Goal: Transaction & Acquisition: Subscribe to service/newsletter

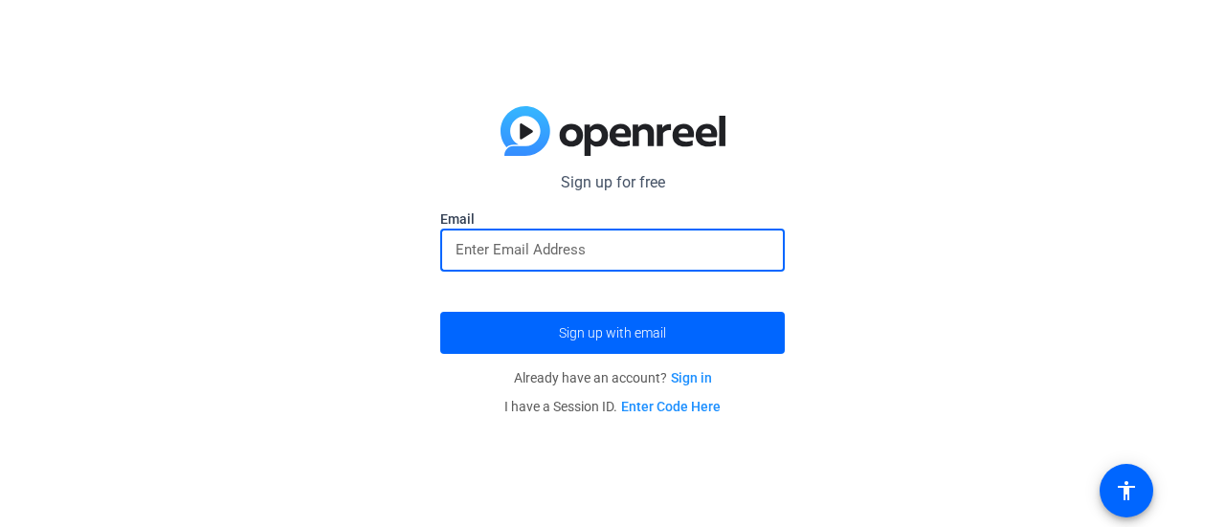
click at [567, 240] on input "email" at bounding box center [613, 249] width 314 height 23
type input "[EMAIL_ADDRESS][DOMAIN_NAME]"
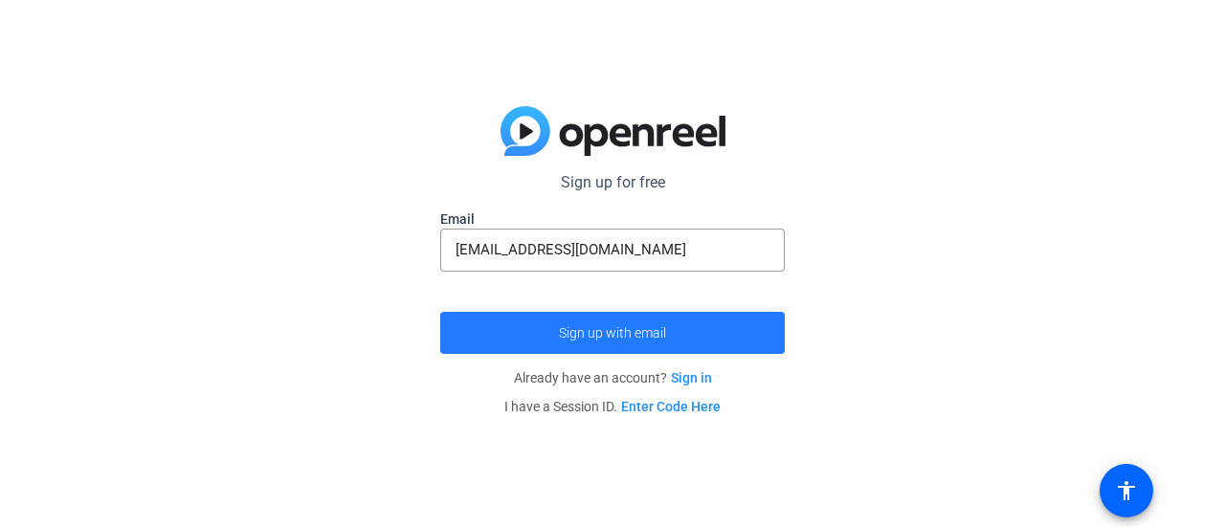
click at [606, 333] on span "Sign up with email" at bounding box center [612, 333] width 107 height 0
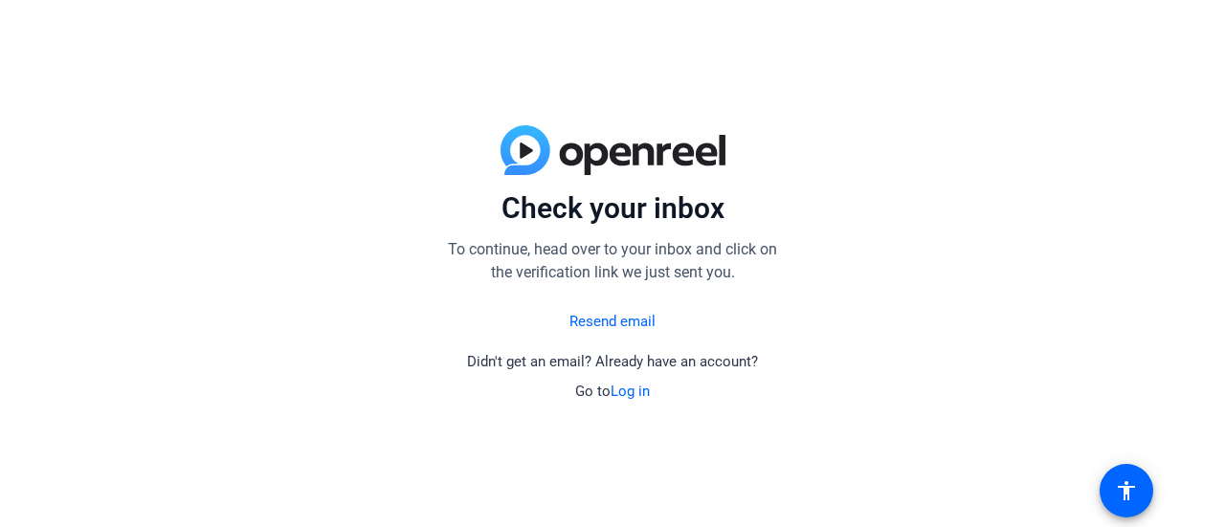
click at [601, 321] on link "Resend email" at bounding box center [612, 322] width 86 height 22
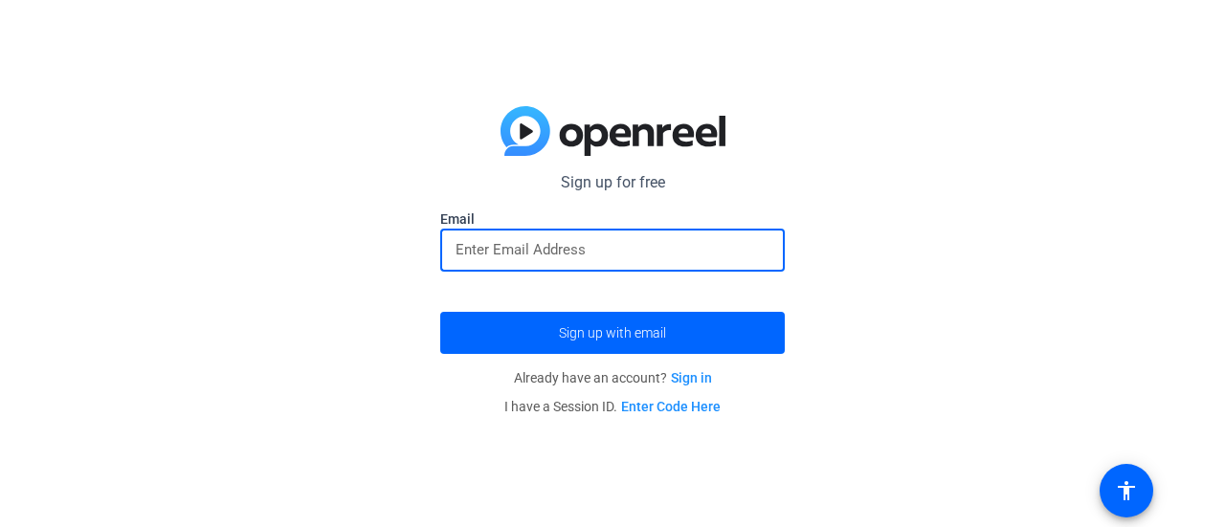
click at [536, 250] on input "email" at bounding box center [613, 249] width 314 height 23
type input "[EMAIL_ADDRESS][DOMAIN_NAME]"
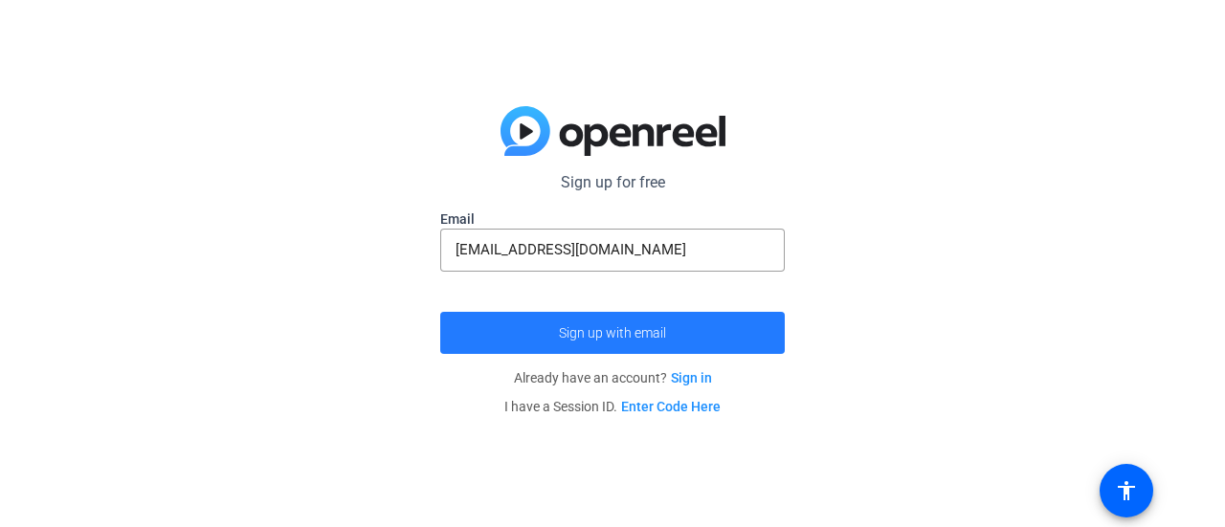
click at [615, 333] on span "Sign up with email" at bounding box center [612, 333] width 107 height 0
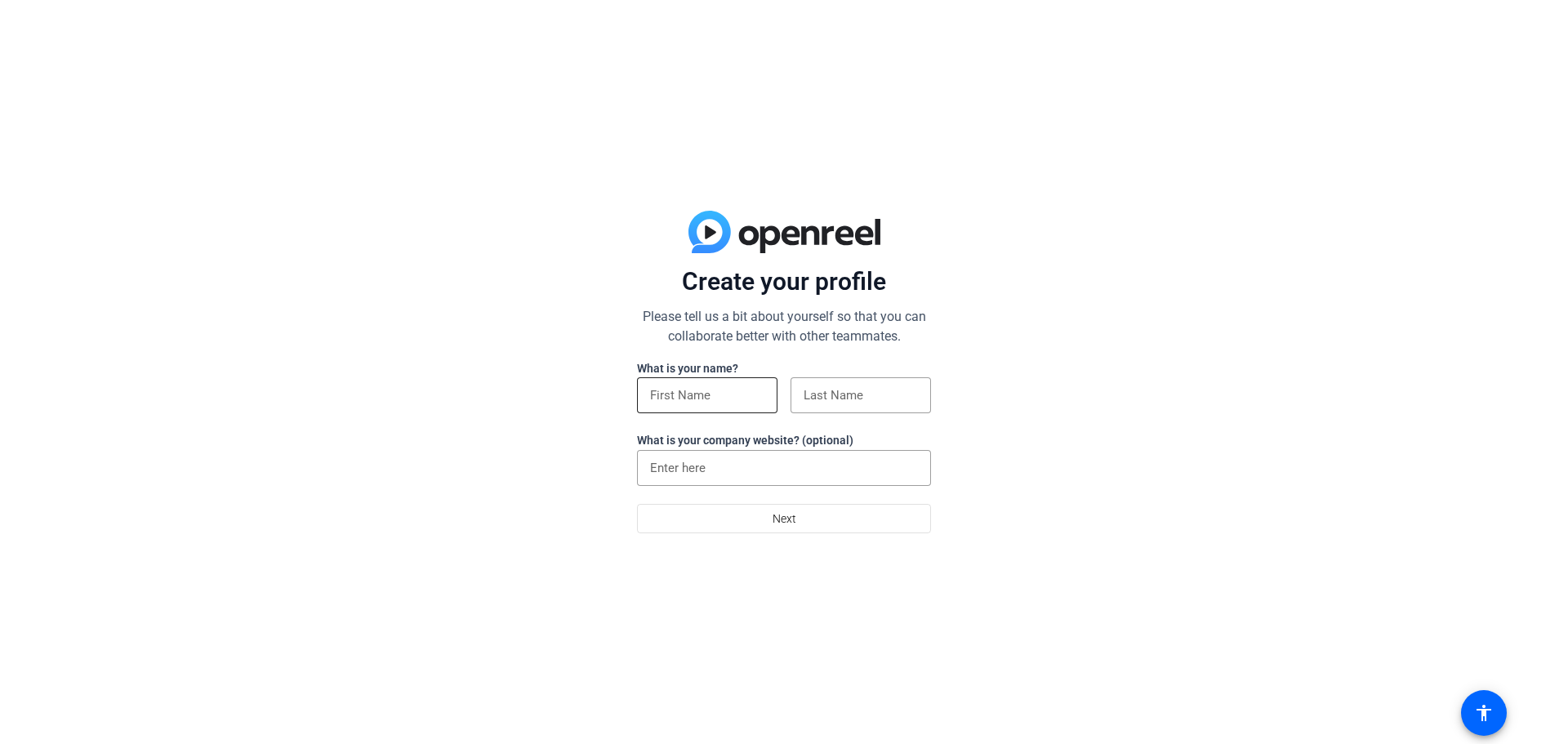
click at [685, 391] on input at bounding box center [708, 395] width 114 height 20
click at [667, 392] on input at bounding box center [708, 395] width 114 height 20
click at [1151, 381] on div "Create your profile Please tell us a bit about yourself so that you can collabo…" at bounding box center [784, 372] width 1568 height 744
drag, startPoint x: 647, startPoint y: 317, endPoint x: 912, endPoint y: 334, distance: 265.5
click at [912, 334] on p "Please tell us a bit about yourself so that you can collaborate better with oth…" at bounding box center [784, 327] width 294 height 39
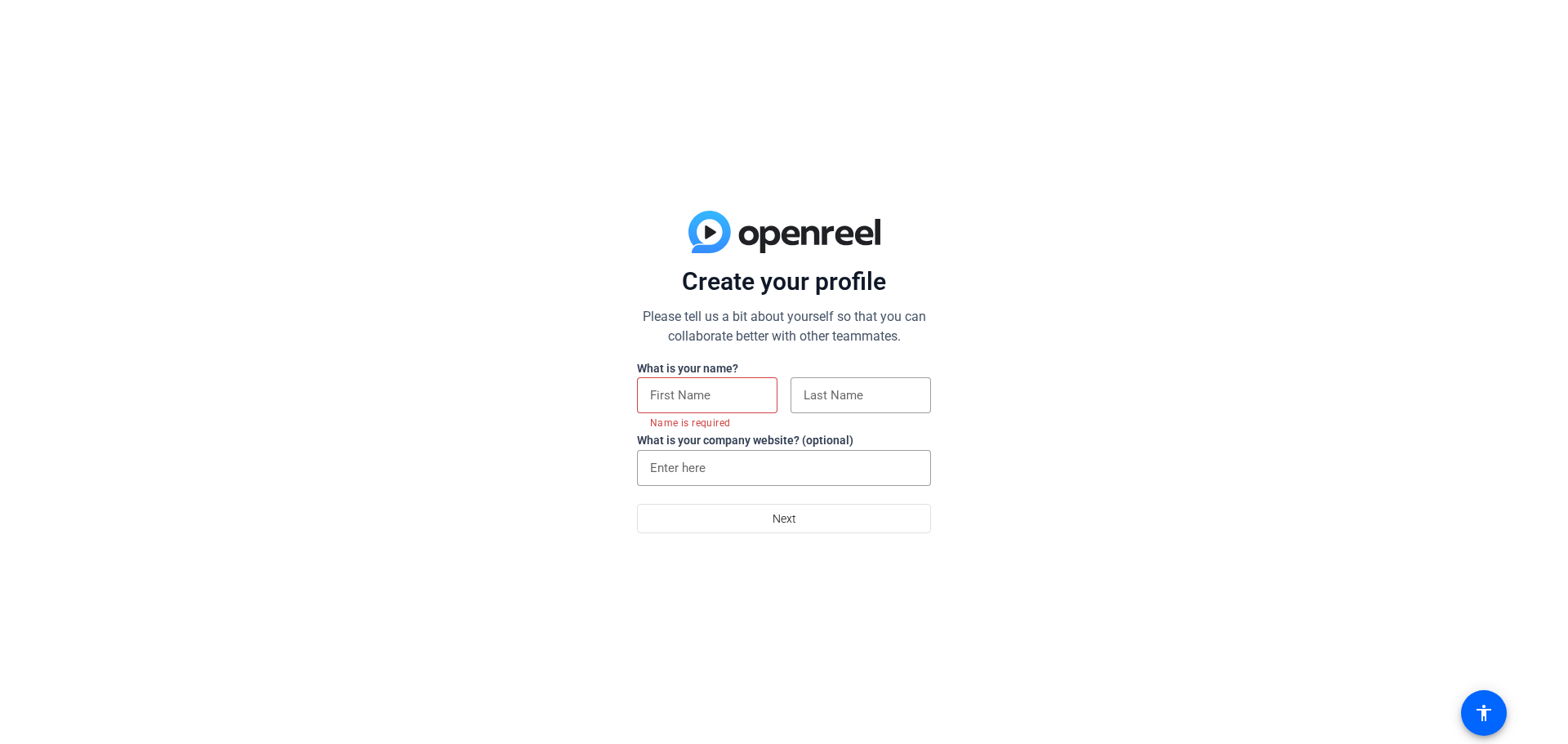
click at [1110, 374] on div "Create your profile Please tell us a bit about yourself so that you can collabo…" at bounding box center [784, 372] width 1568 height 744
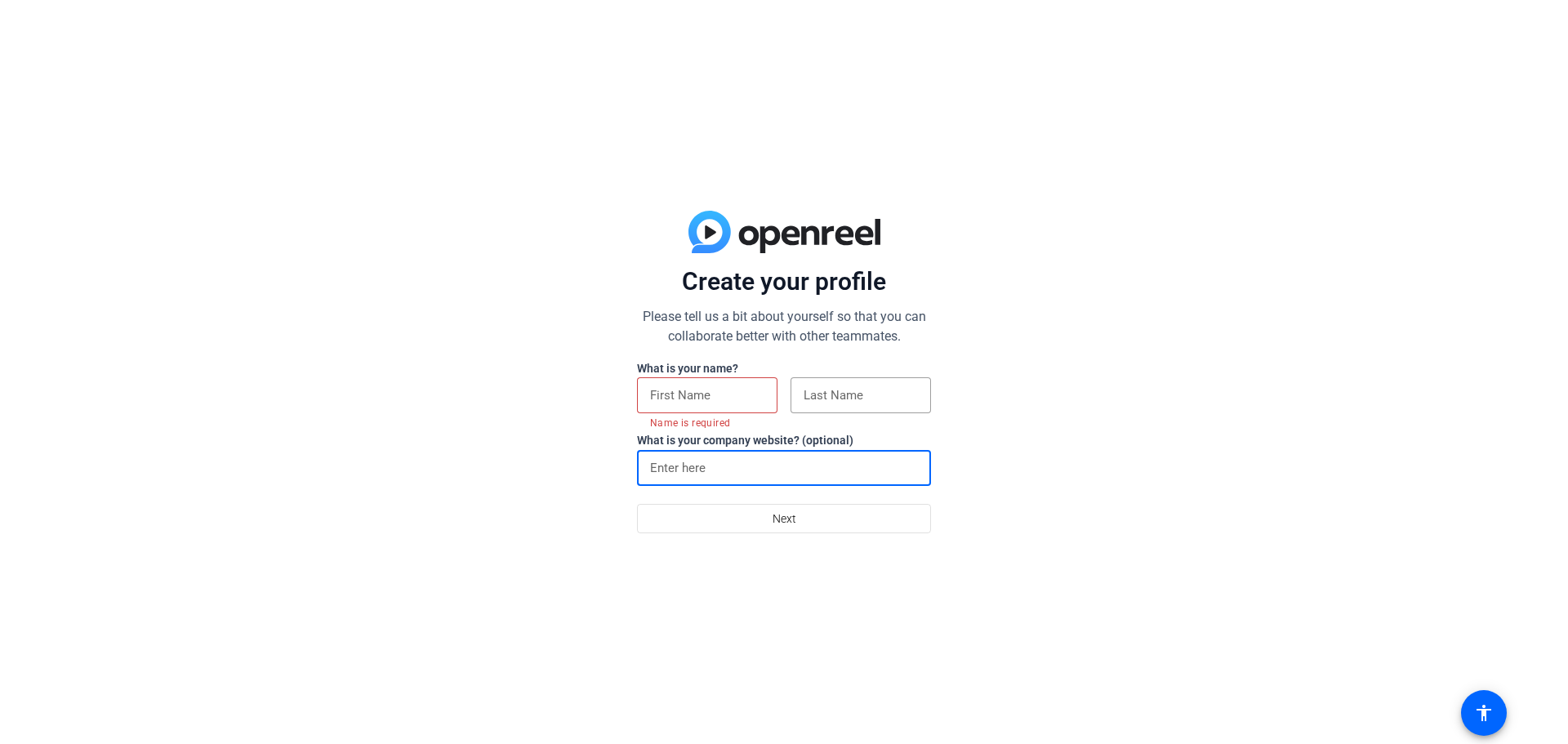
click at [786, 468] on input at bounding box center [784, 468] width 268 height 20
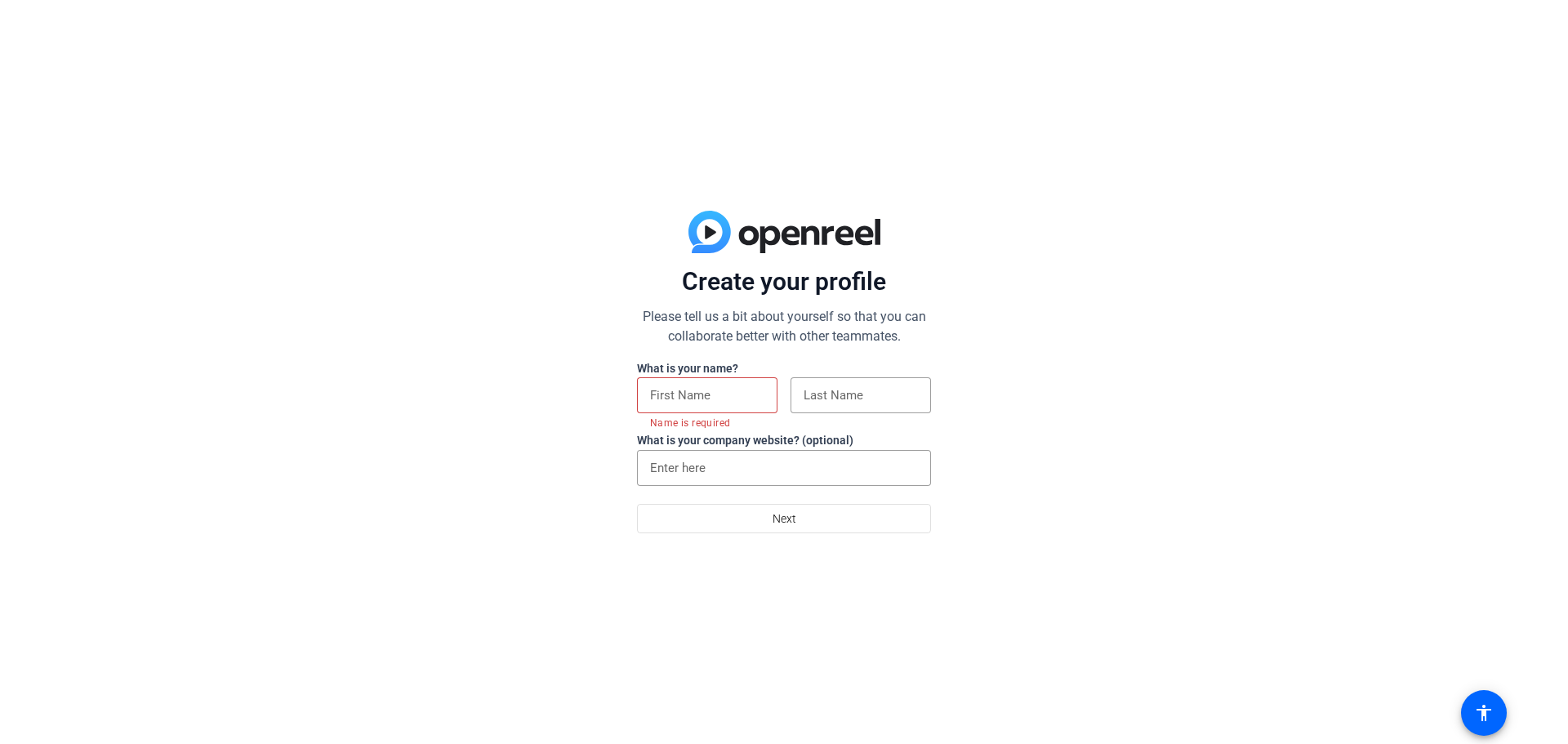
click at [1081, 418] on div "Create your profile Please tell us a bit about yourself so that you can collabo…" at bounding box center [784, 372] width 1568 height 744
click at [869, 390] on input at bounding box center [861, 395] width 114 height 20
click at [719, 398] on input at bounding box center [708, 395] width 114 height 20
type input "Rapaport"
click at [878, 390] on input at bounding box center [861, 395] width 114 height 20
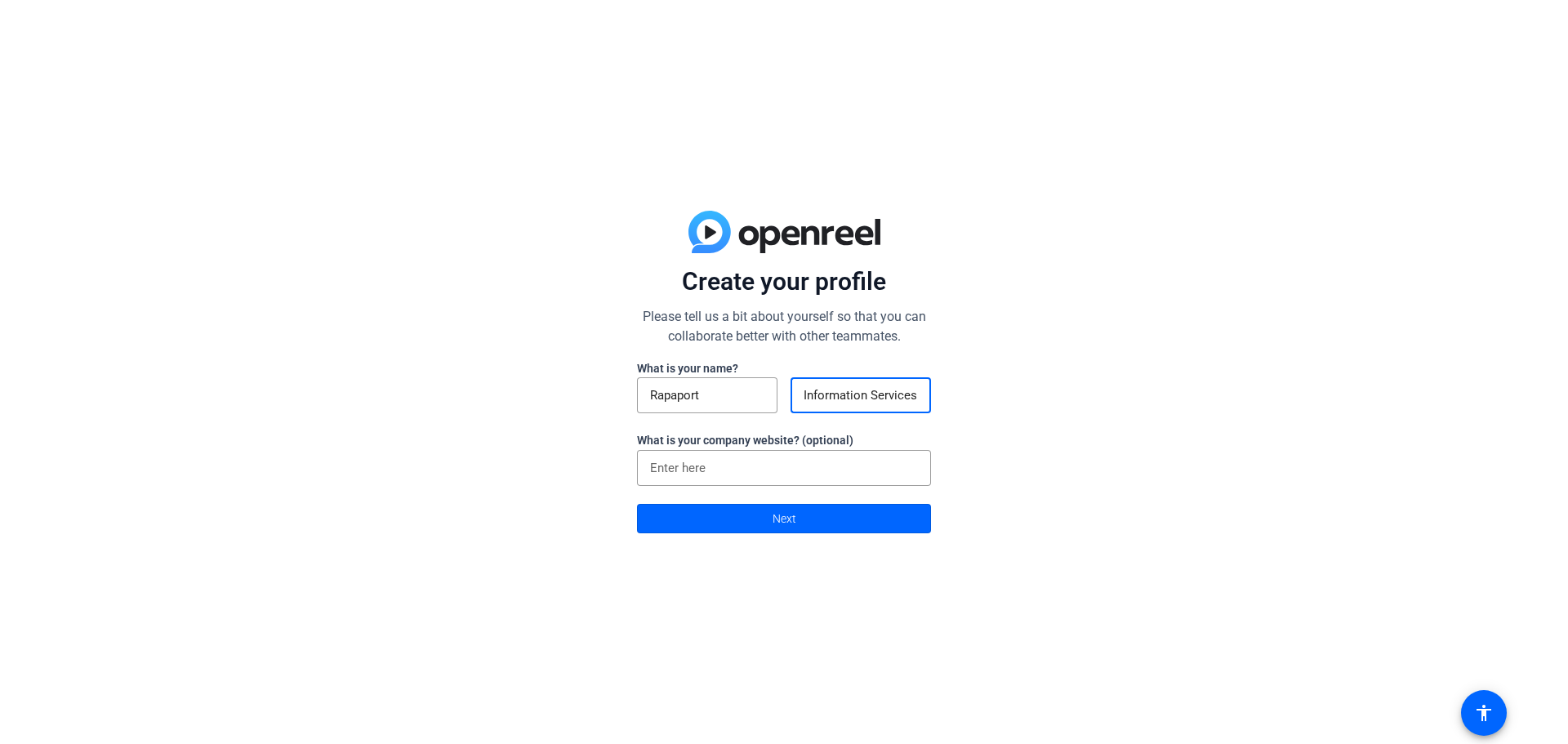
type input "Information Services"
click at [1070, 375] on div "Create your profile Please tell us a bit about yourself so that you can collabo…" at bounding box center [784, 372] width 1568 height 744
click at [855, 516] on span at bounding box center [784, 519] width 293 height 39
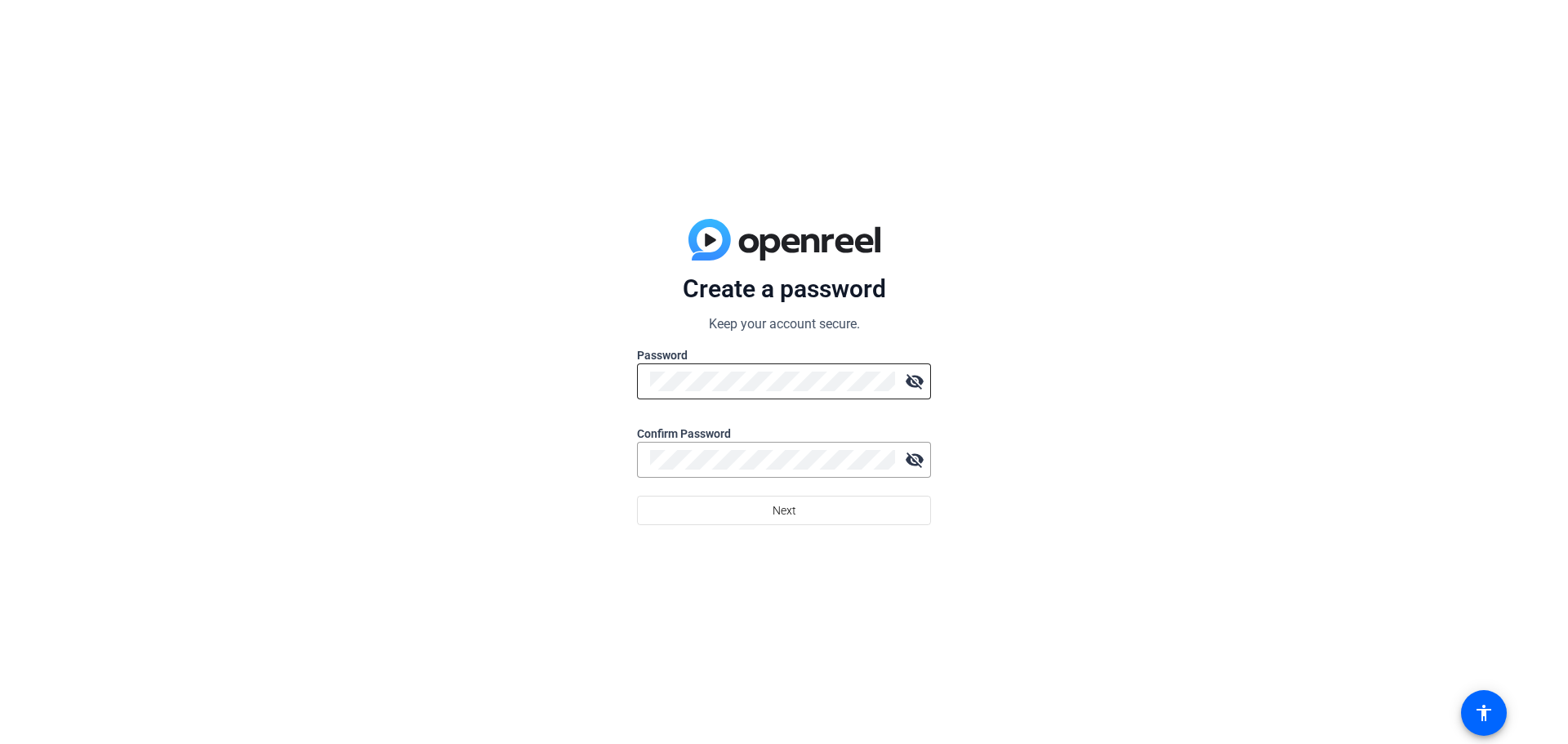
click at [716, 392] on div at bounding box center [772, 381] width 245 height 36
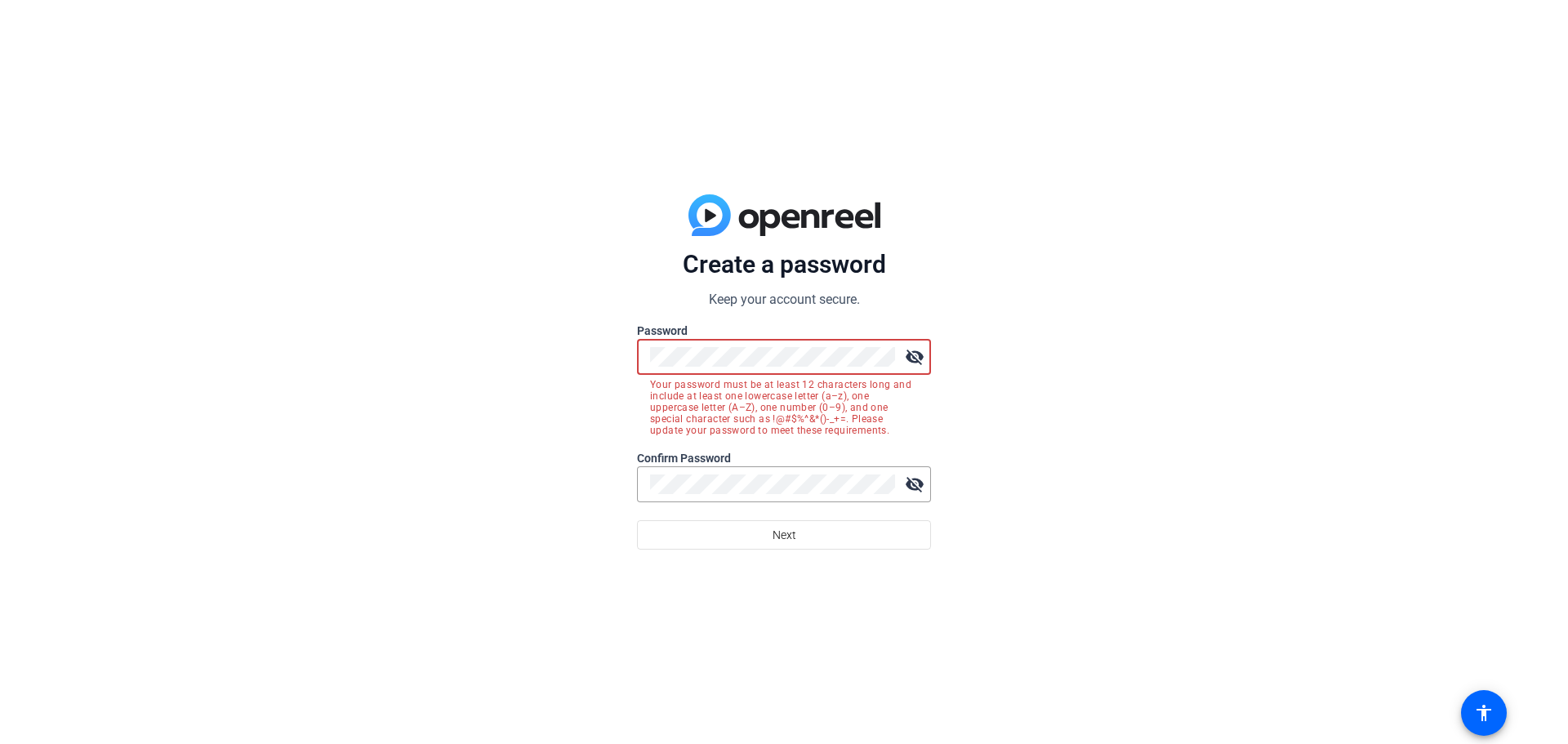
click at [603, 370] on div "Create a password Keep your account secure. Password visibility_off Your passwo…" at bounding box center [784, 372] width 1568 height 744
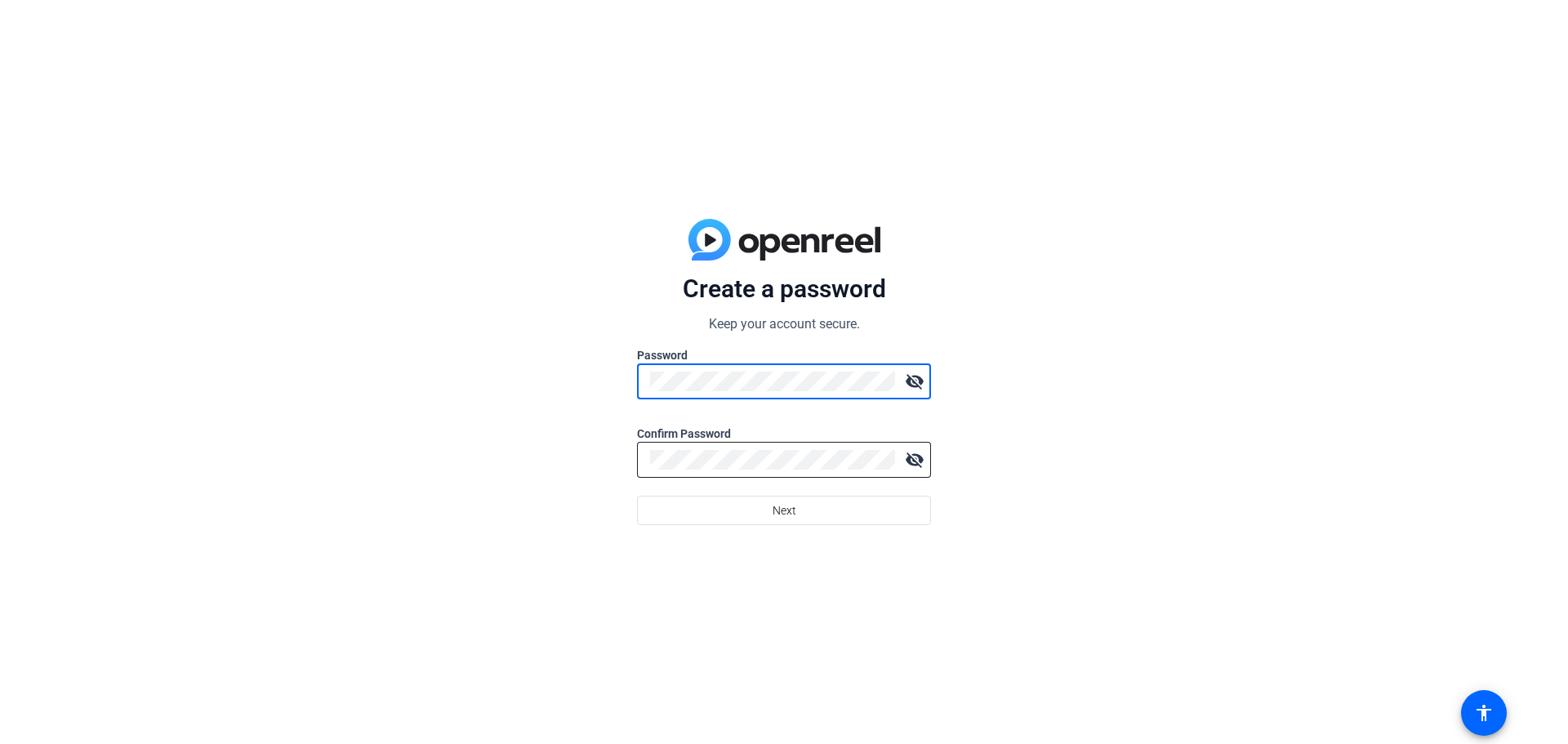
click at [732, 448] on div at bounding box center [772, 460] width 245 height 36
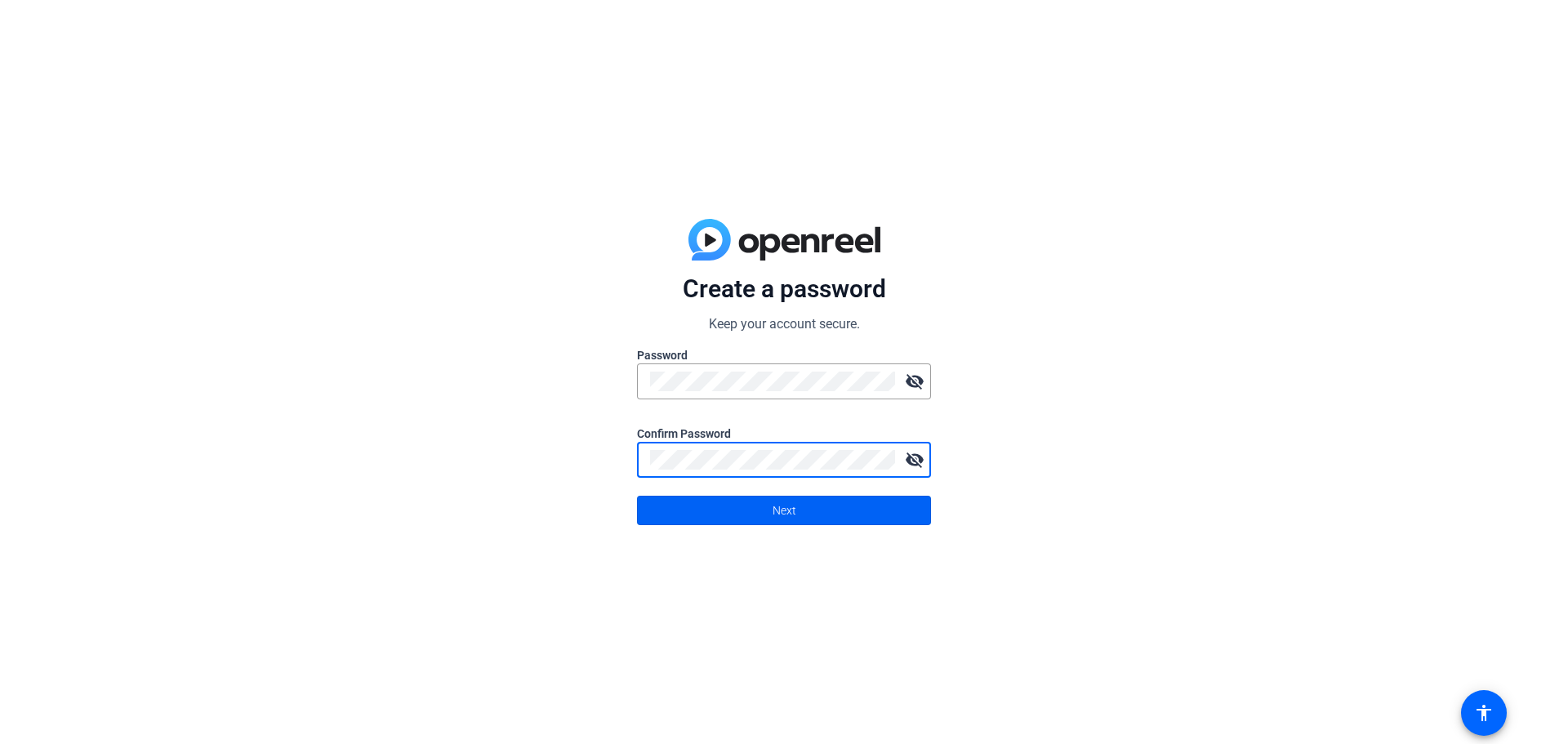
click at [812, 511] on span at bounding box center [784, 510] width 293 height 39
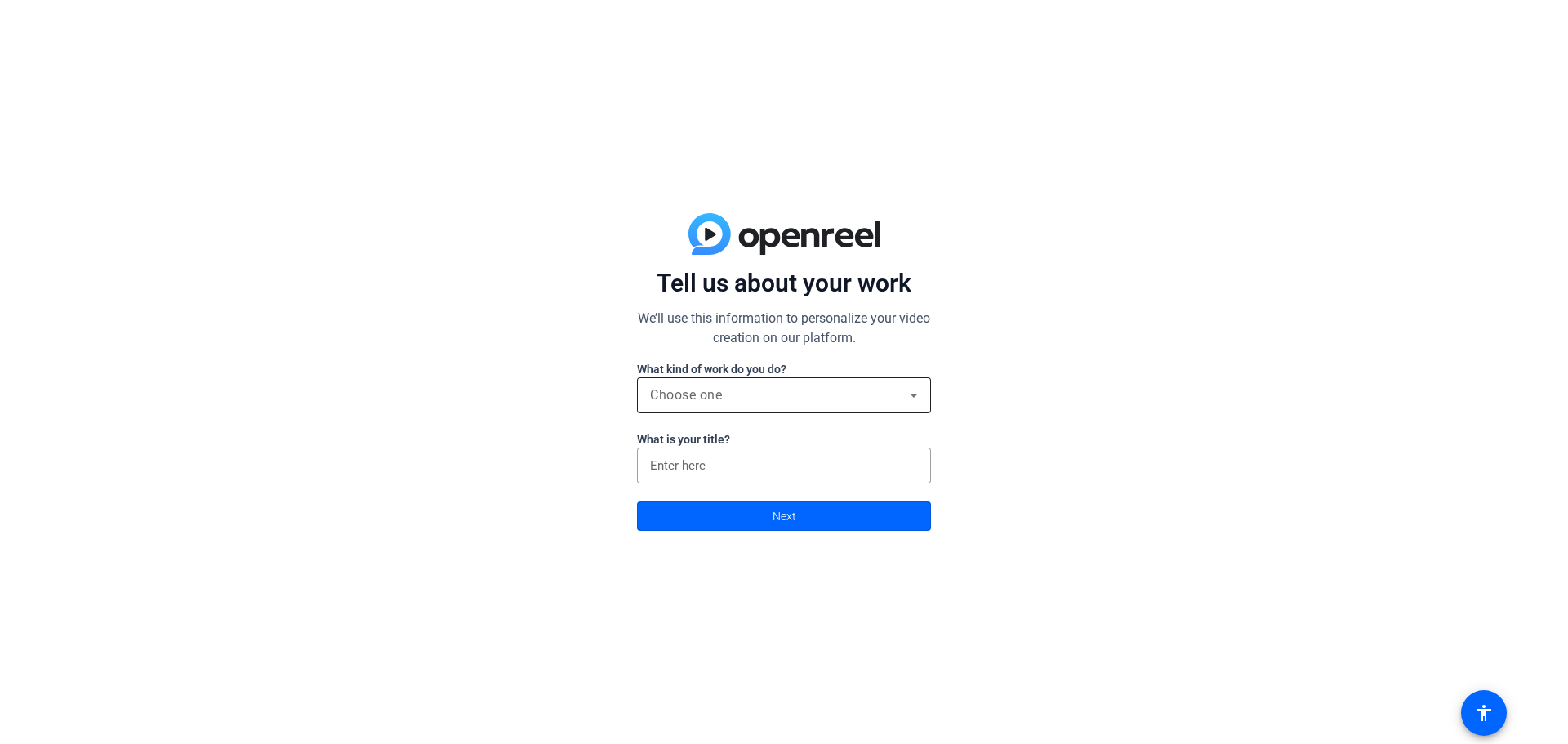
click at [714, 389] on span "Choose one" at bounding box center [686, 395] width 72 height 15
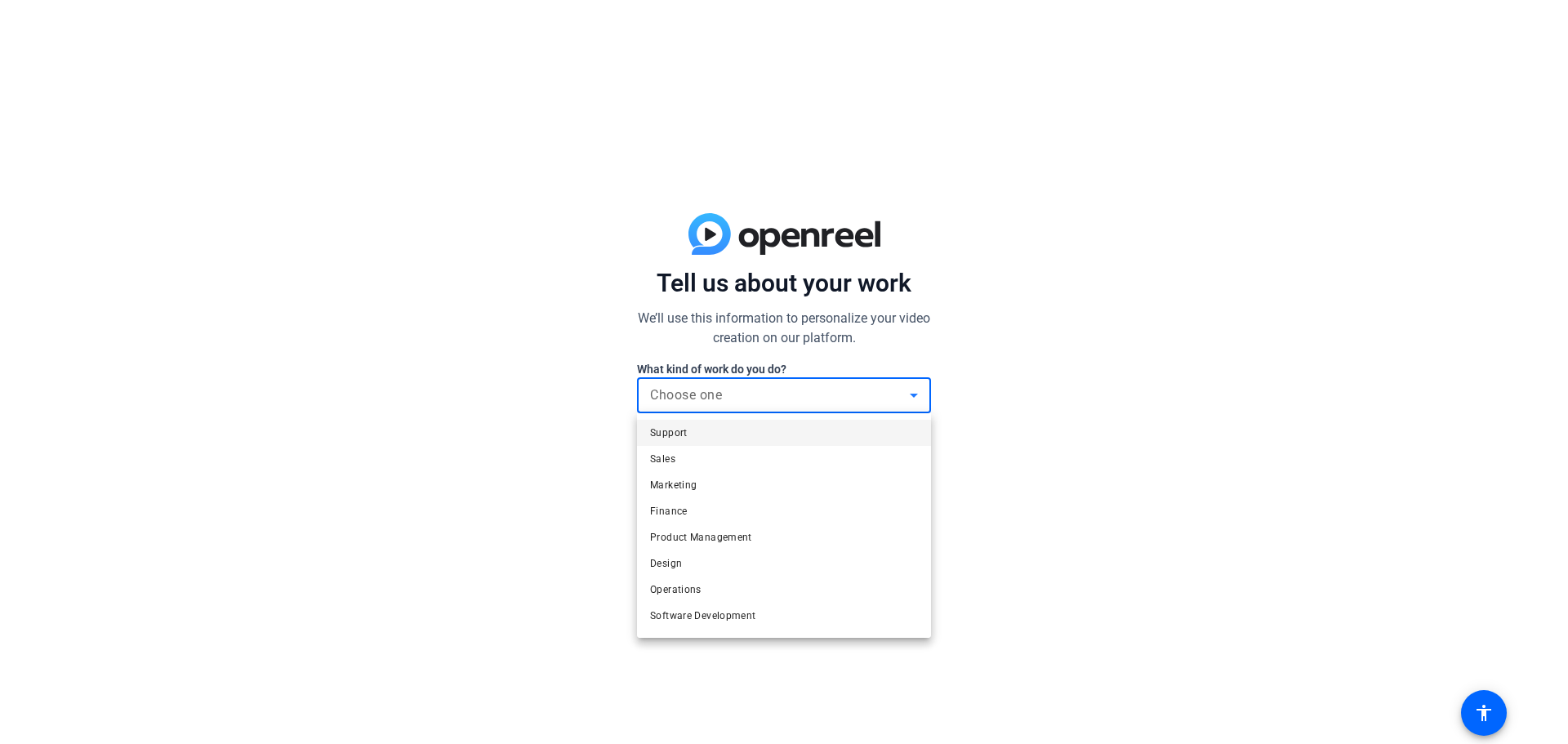
click at [714, 389] on div at bounding box center [784, 372] width 1568 height 744
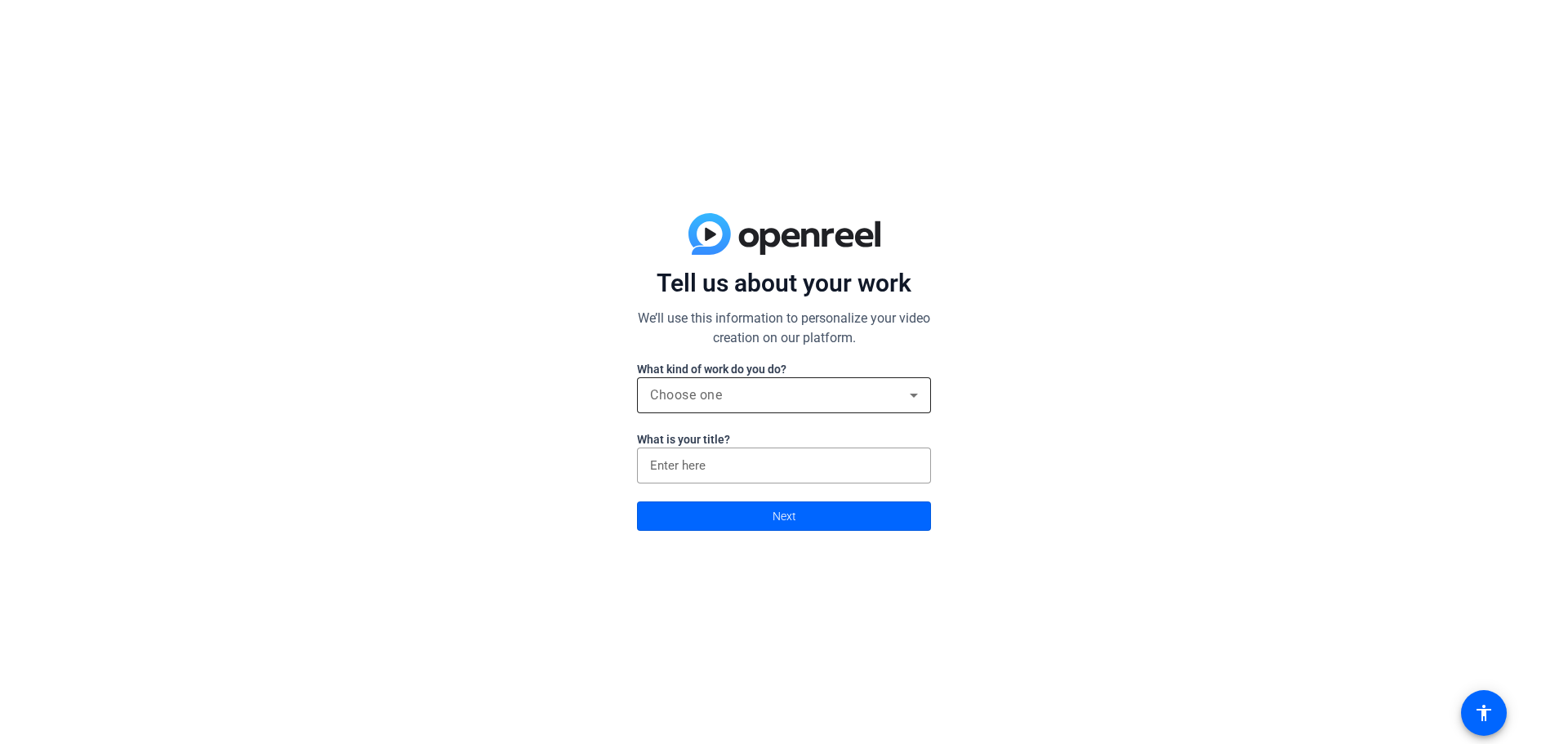
click at [714, 389] on span "Choose one" at bounding box center [686, 395] width 72 height 15
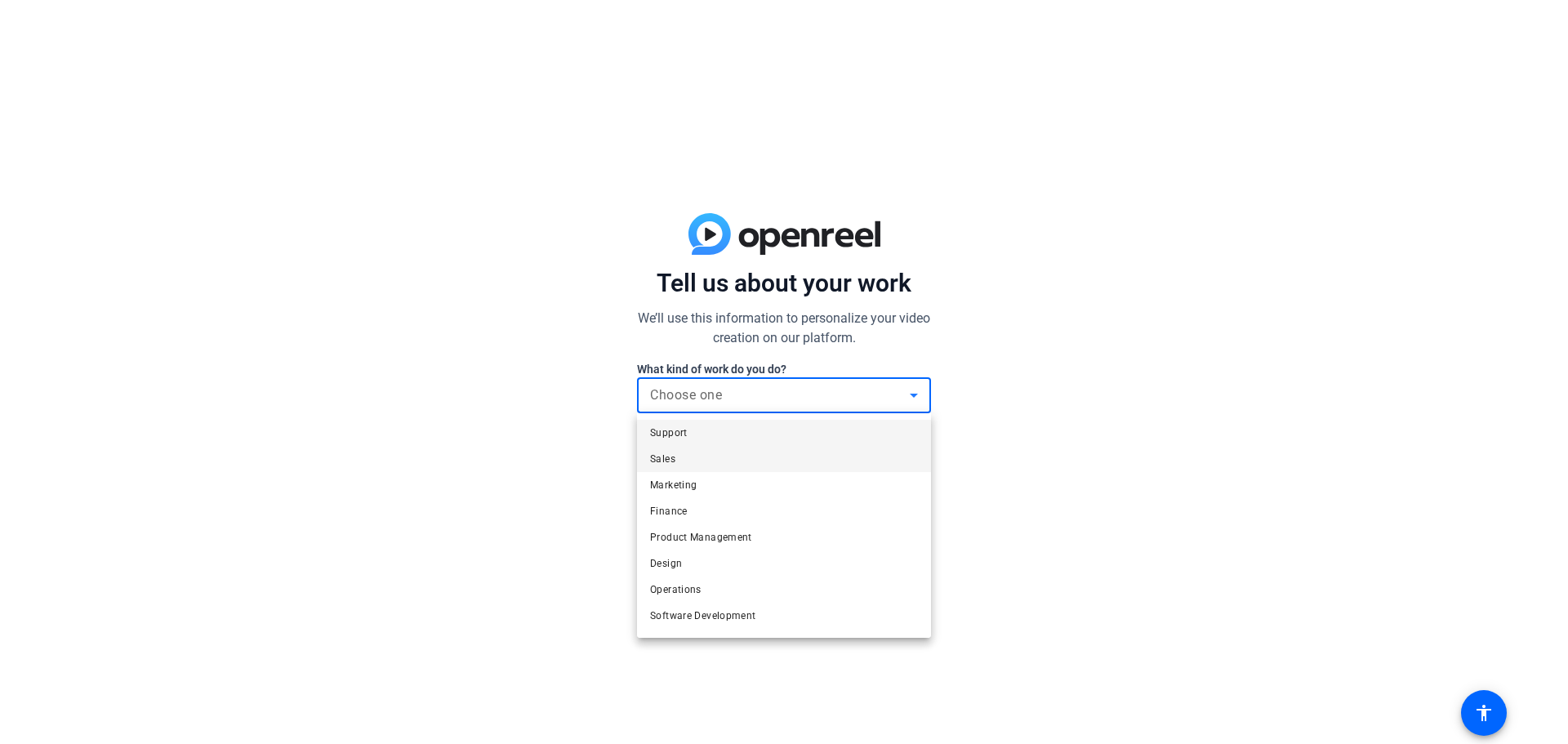
click at [685, 450] on mat-option "Sales" at bounding box center [784, 459] width 294 height 26
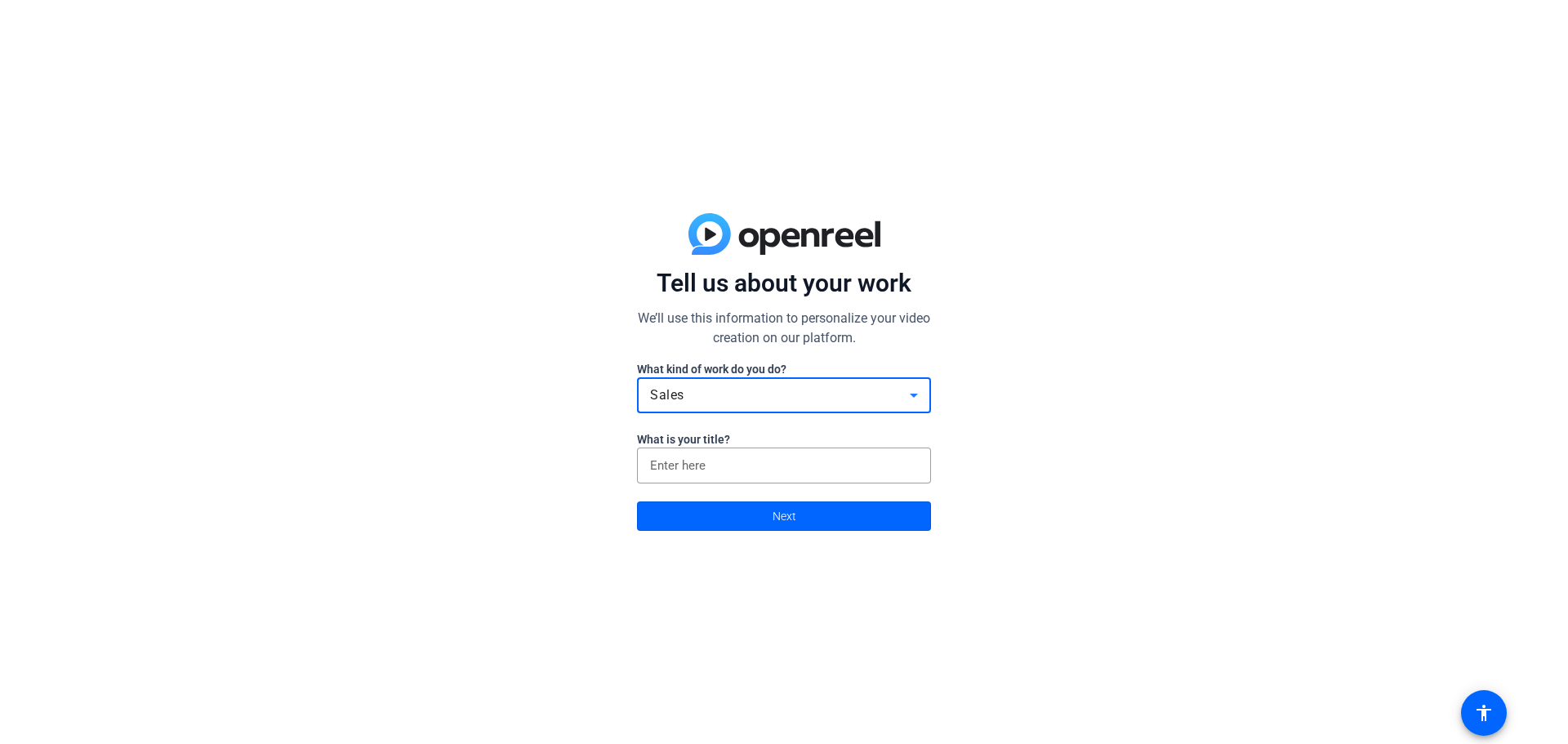
click at [705, 395] on div "Sales" at bounding box center [780, 395] width 259 height 20
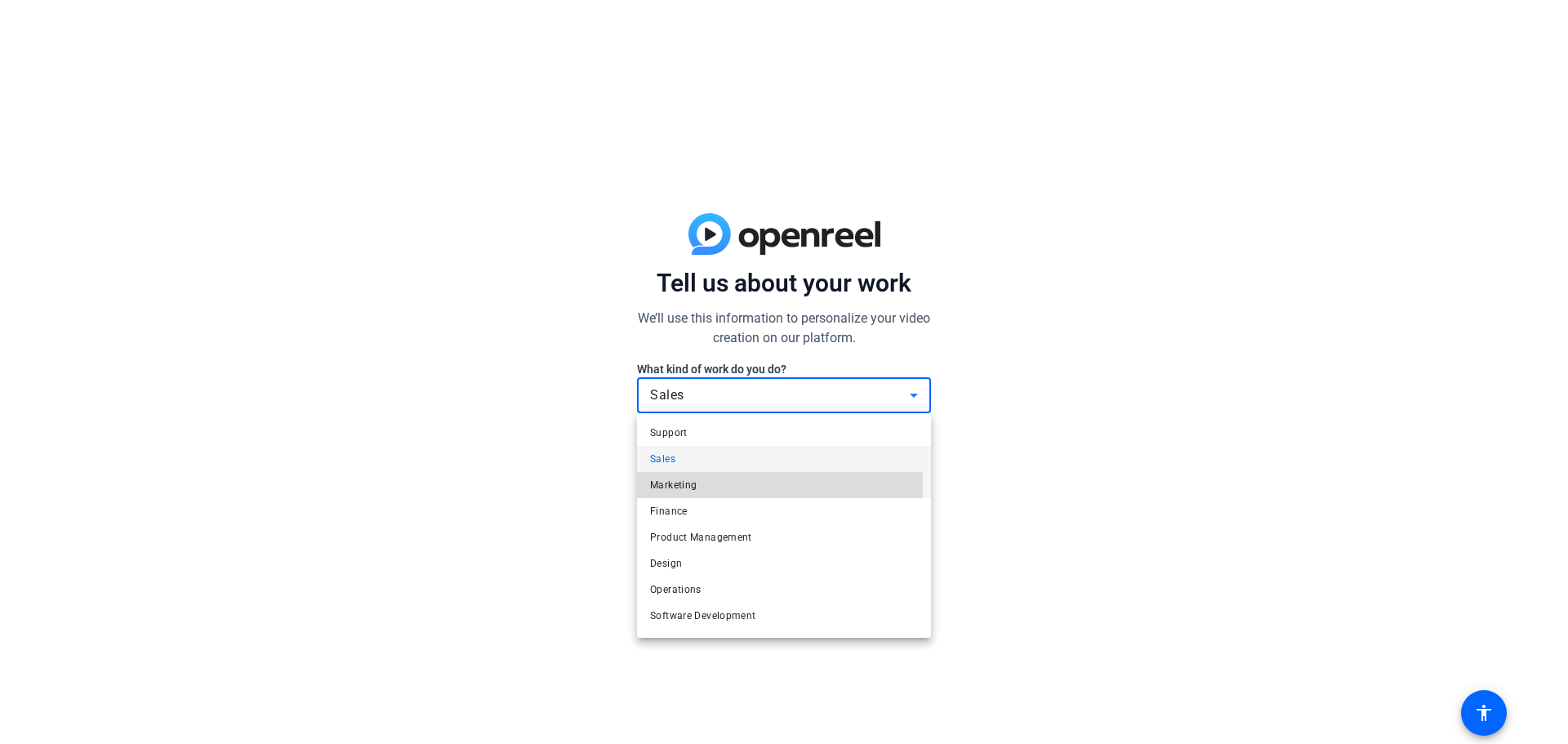
click at [684, 485] on span "Marketing" at bounding box center [673, 485] width 47 height 20
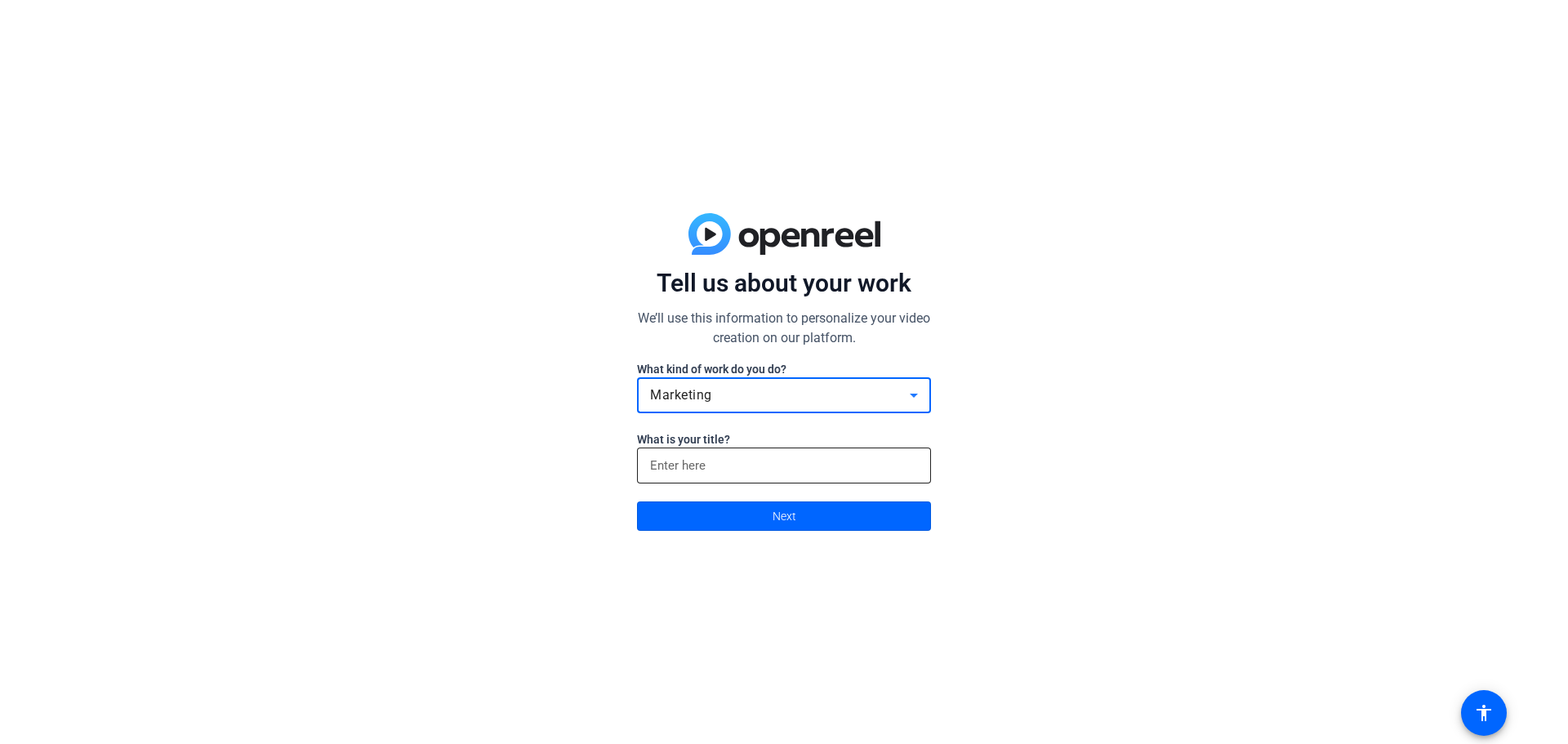
click at [726, 465] on input at bounding box center [784, 465] width 268 height 20
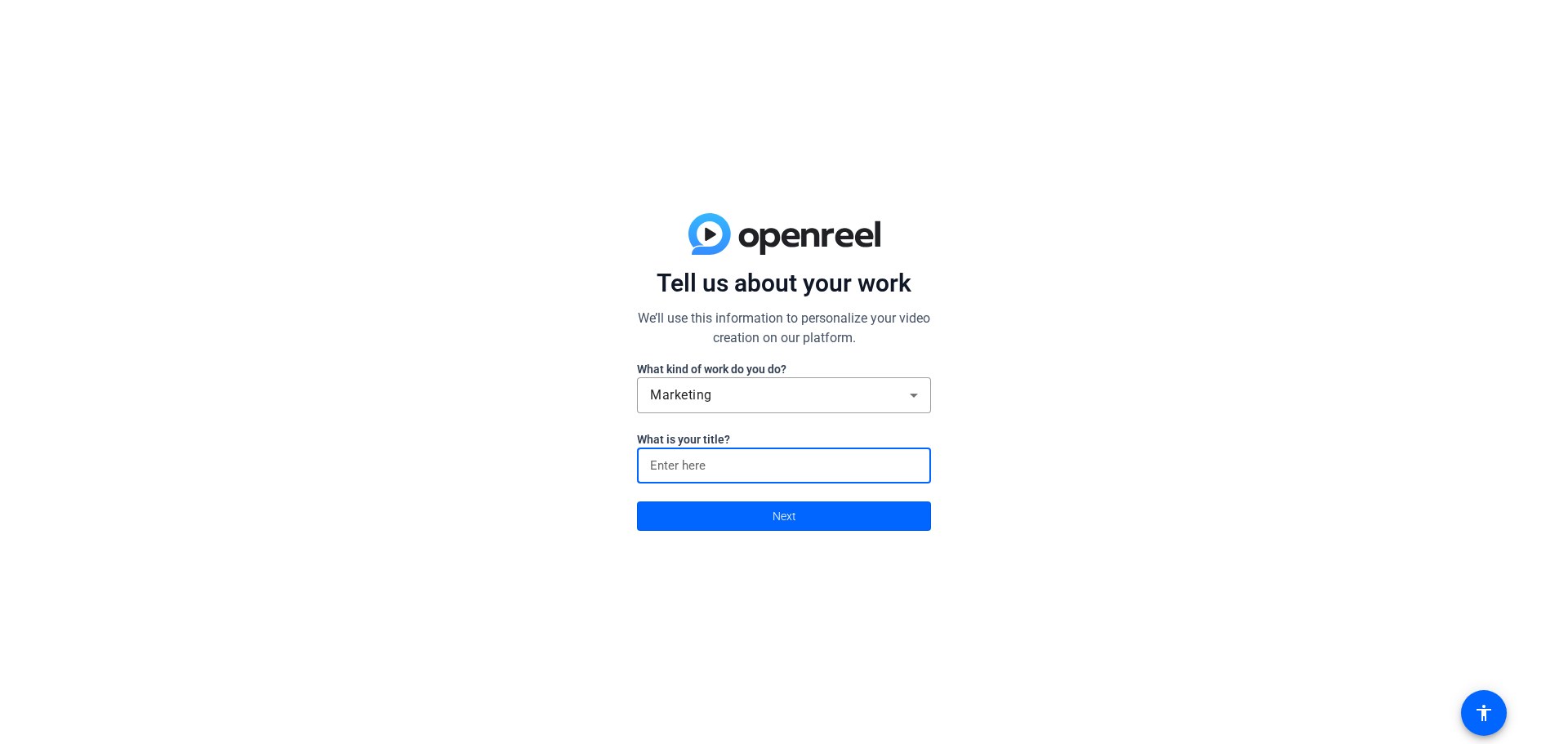
click at [675, 467] on input at bounding box center [784, 465] width 268 height 20
click at [1071, 470] on div "Tell us about your work We’ll use this information to personalize your video cr…" at bounding box center [784, 372] width 1568 height 744
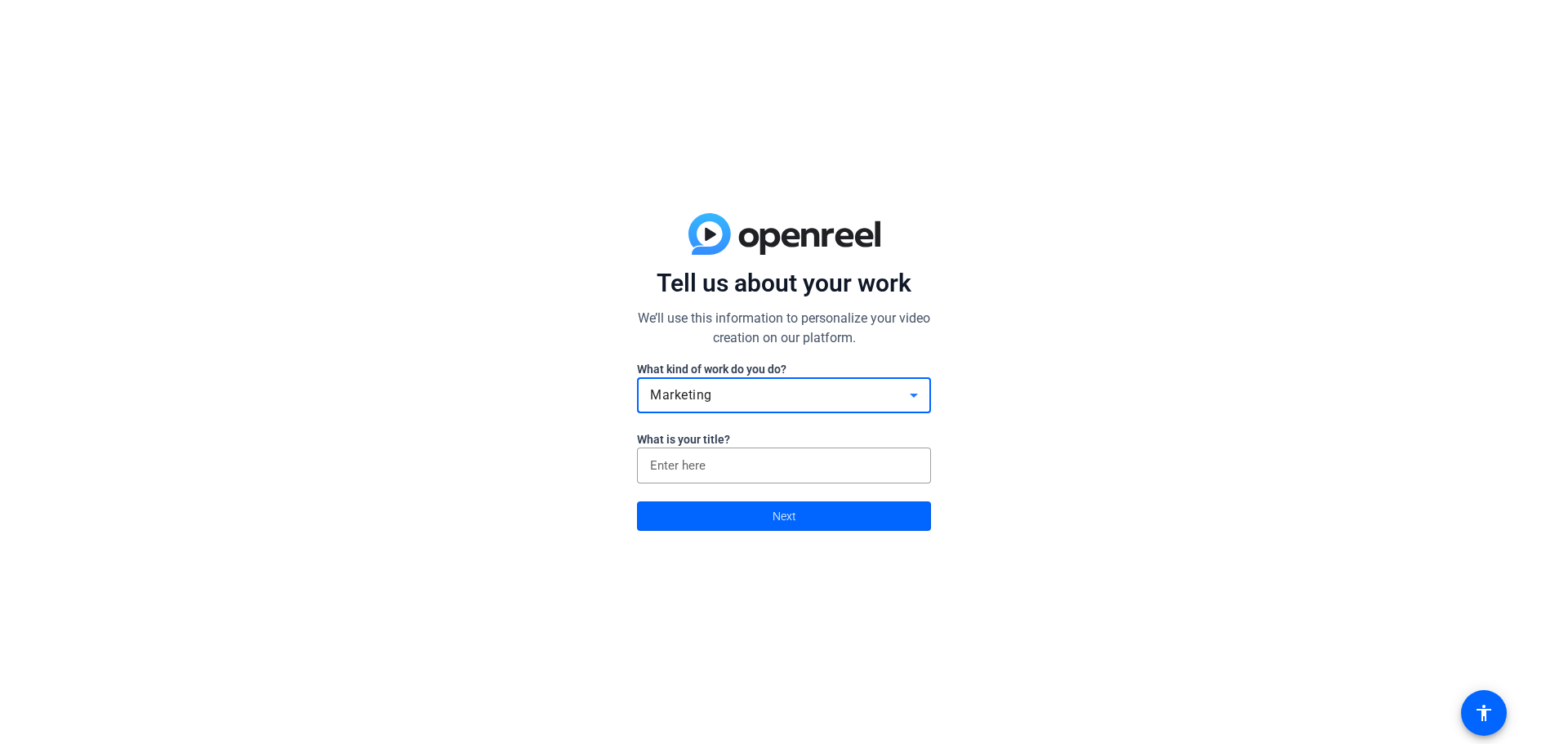
click at [784, 400] on div "Marketing" at bounding box center [780, 395] width 259 height 20
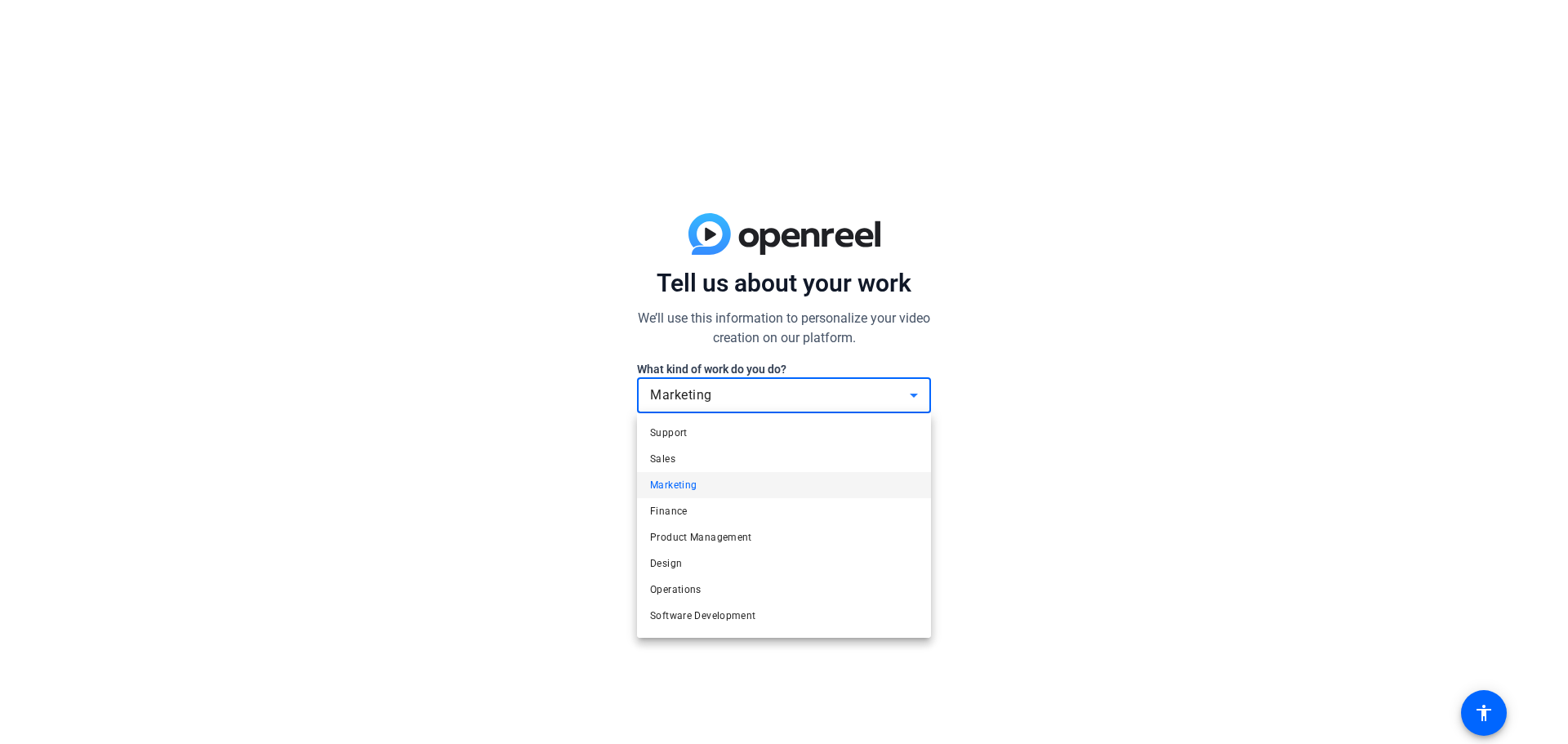
click at [1221, 479] on div at bounding box center [784, 372] width 1568 height 744
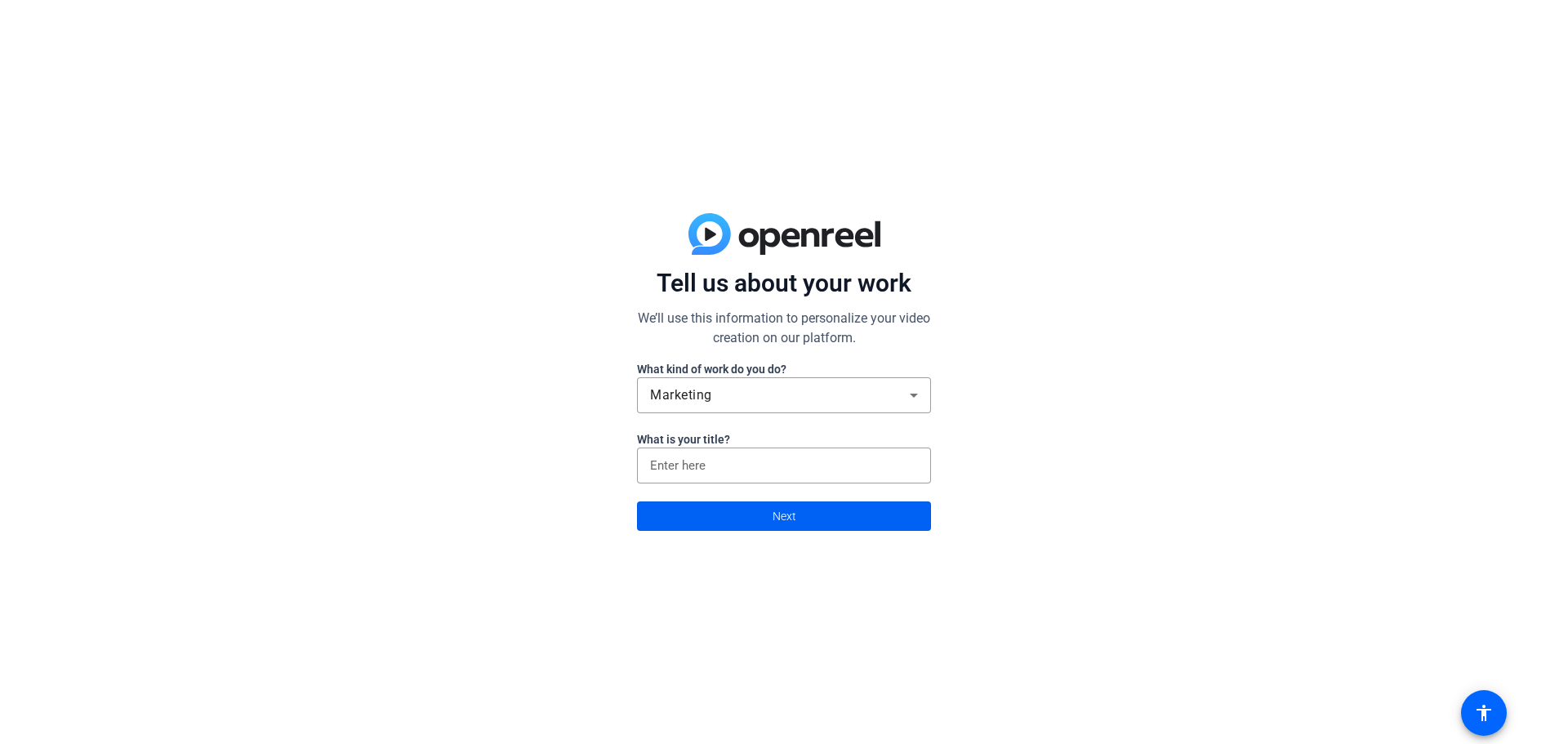
click at [765, 514] on span at bounding box center [784, 516] width 293 height 39
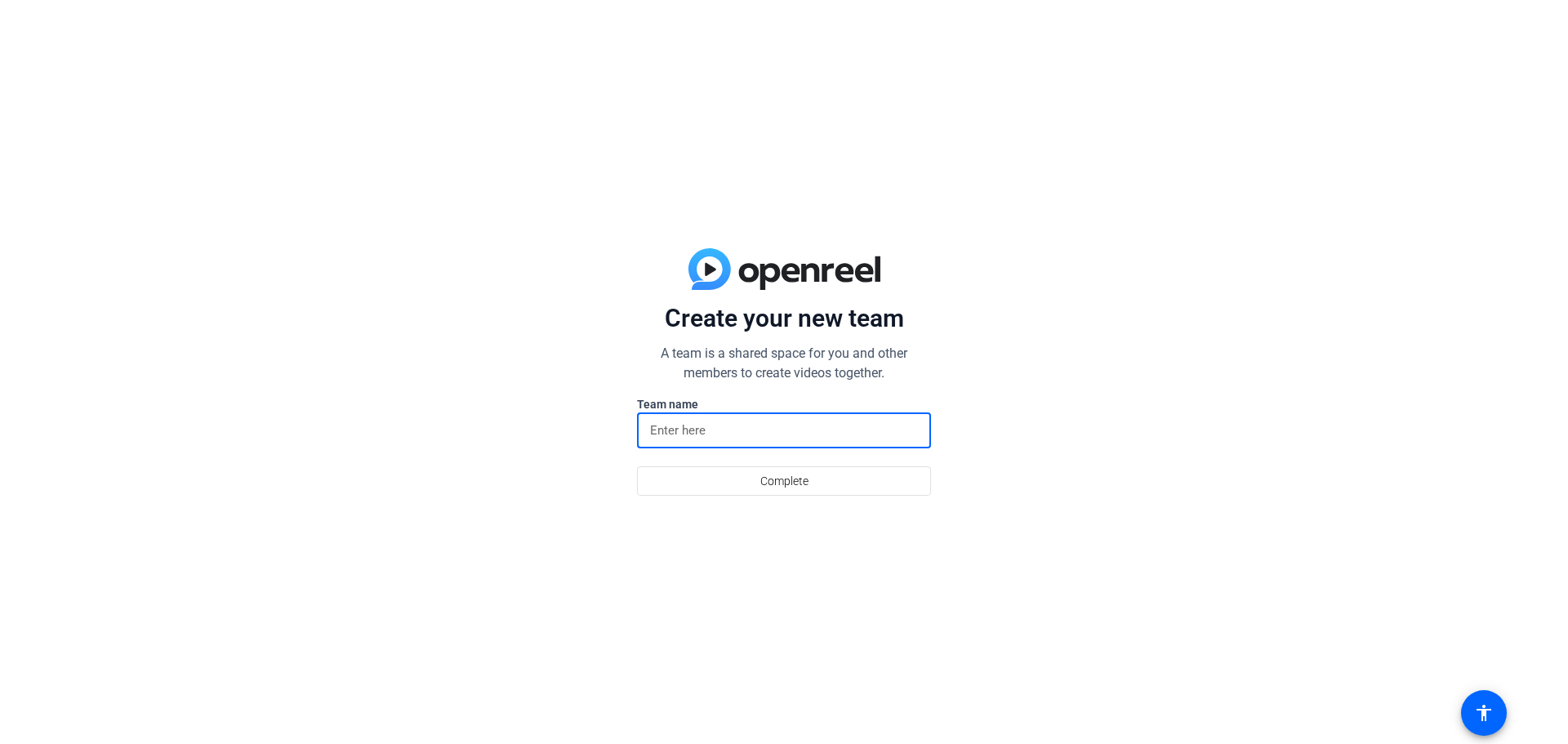
click at [711, 435] on input at bounding box center [784, 430] width 268 height 20
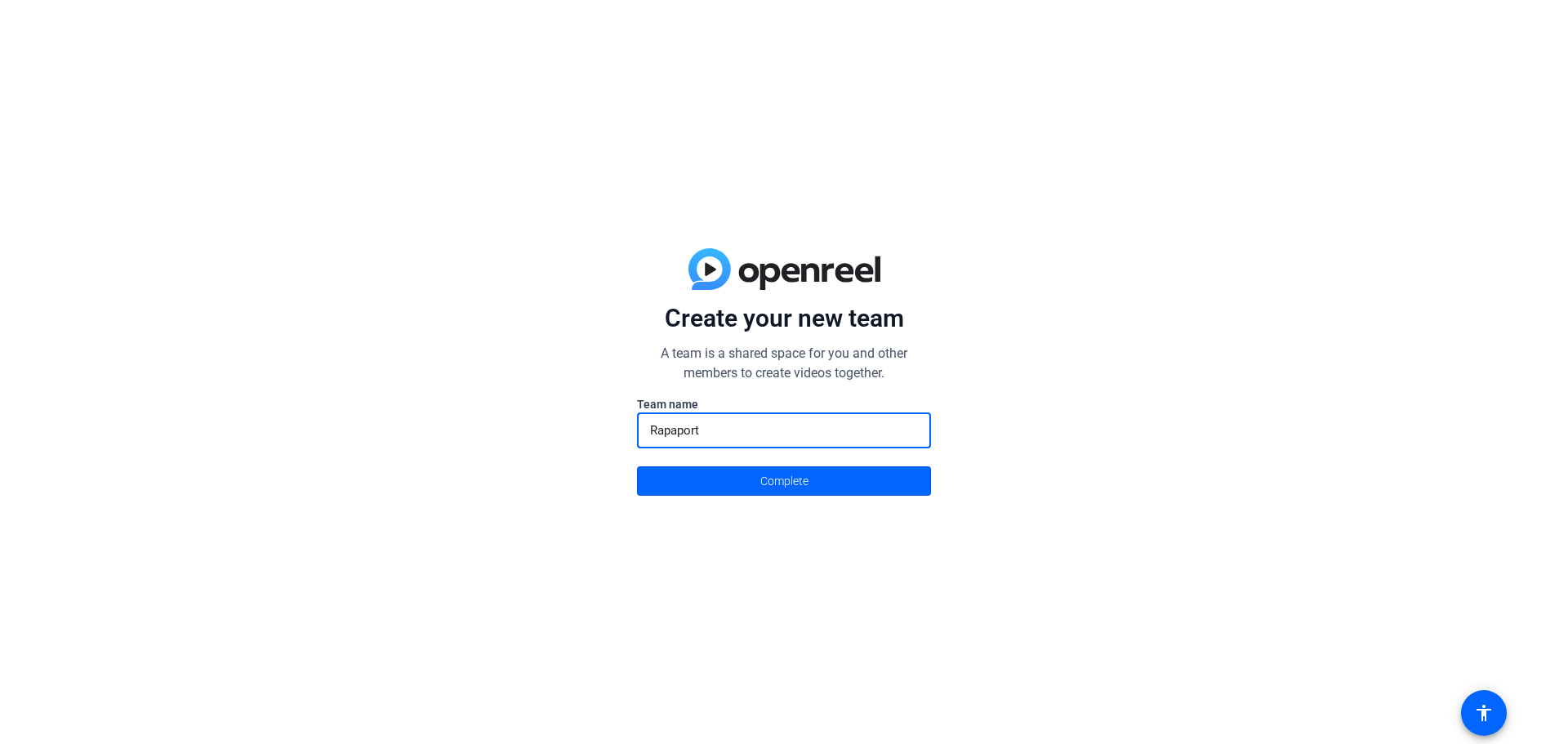
drag, startPoint x: 737, startPoint y: 425, endPoint x: 597, endPoint y: 423, distance: 140.0
click at [597, 423] on div "Create your new team A team is a shared space for you and other members to crea…" at bounding box center [784, 372] width 1568 height 744
type input "RIS"
click at [795, 482] on span "Complete" at bounding box center [784, 480] width 48 height 31
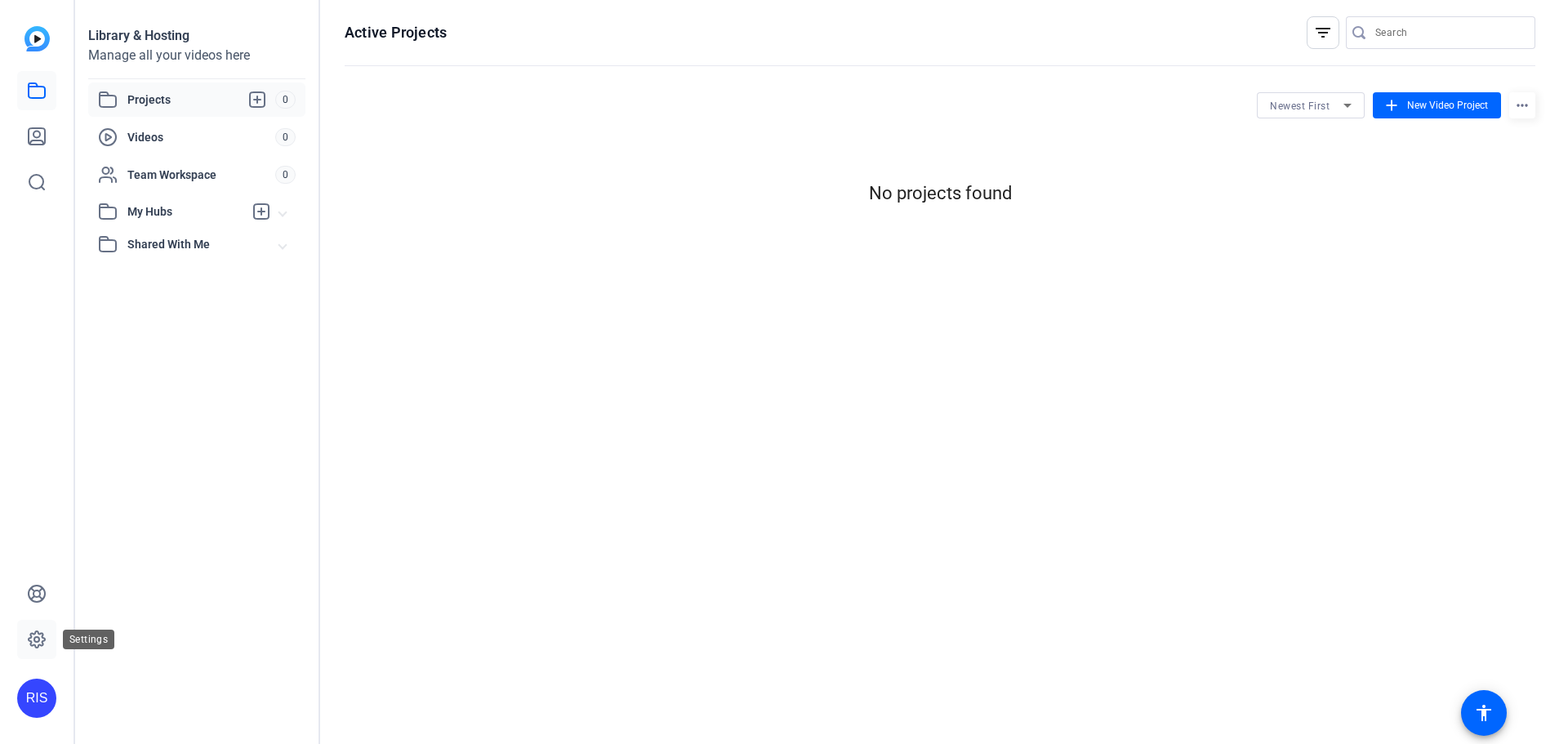
click at [35, 636] on icon at bounding box center [37, 639] width 20 height 20
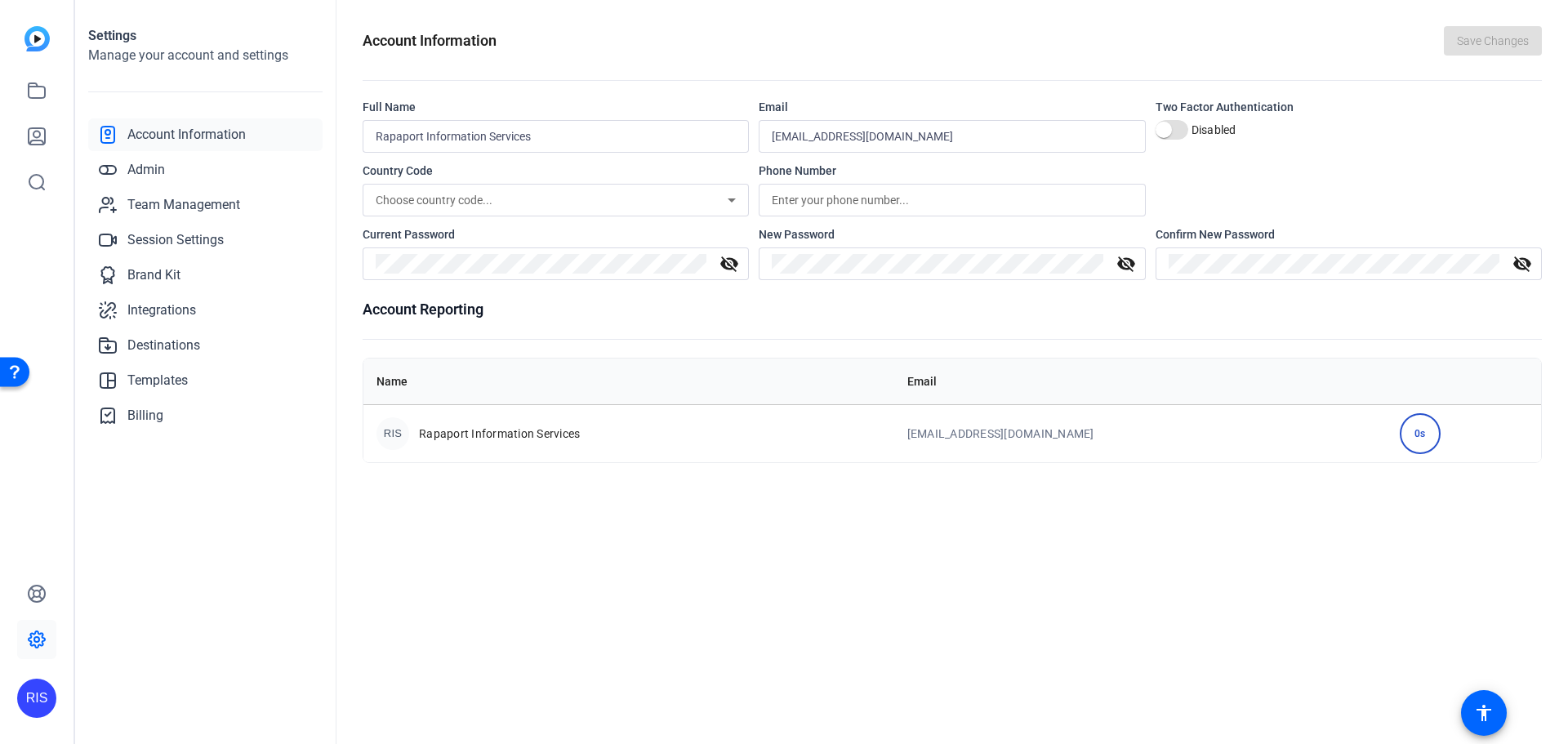
click at [172, 130] on span "Account Information" at bounding box center [186, 134] width 119 height 20
click at [37, 698] on div "RIS" at bounding box center [37, 698] width 39 height 39
click at [232, 522] on div at bounding box center [784, 372] width 1568 height 744
click at [171, 133] on span "Account Information" at bounding box center [186, 134] width 119 height 20
click at [143, 177] on span "Admin" at bounding box center [146, 170] width 38 height 20
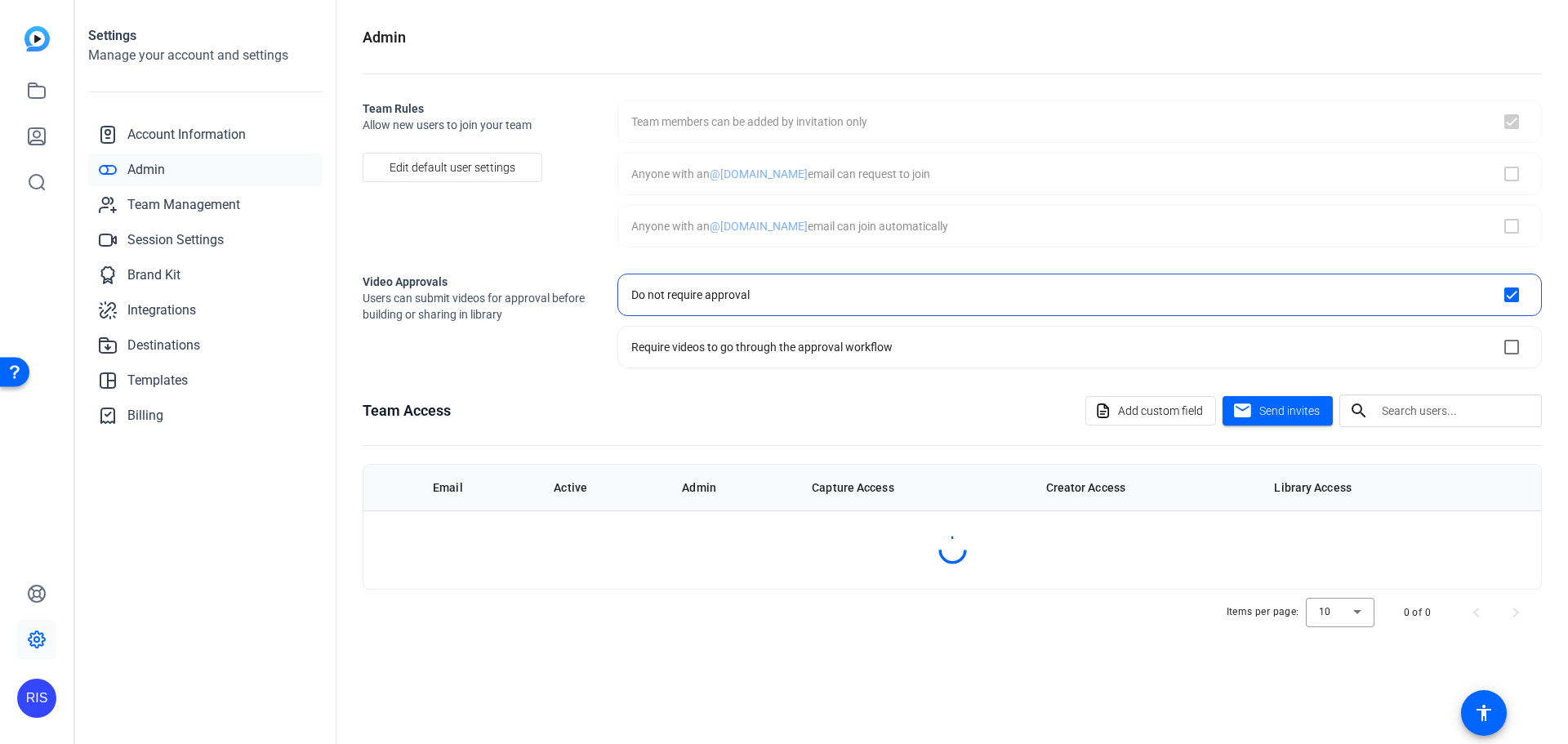
checkbox input "true"
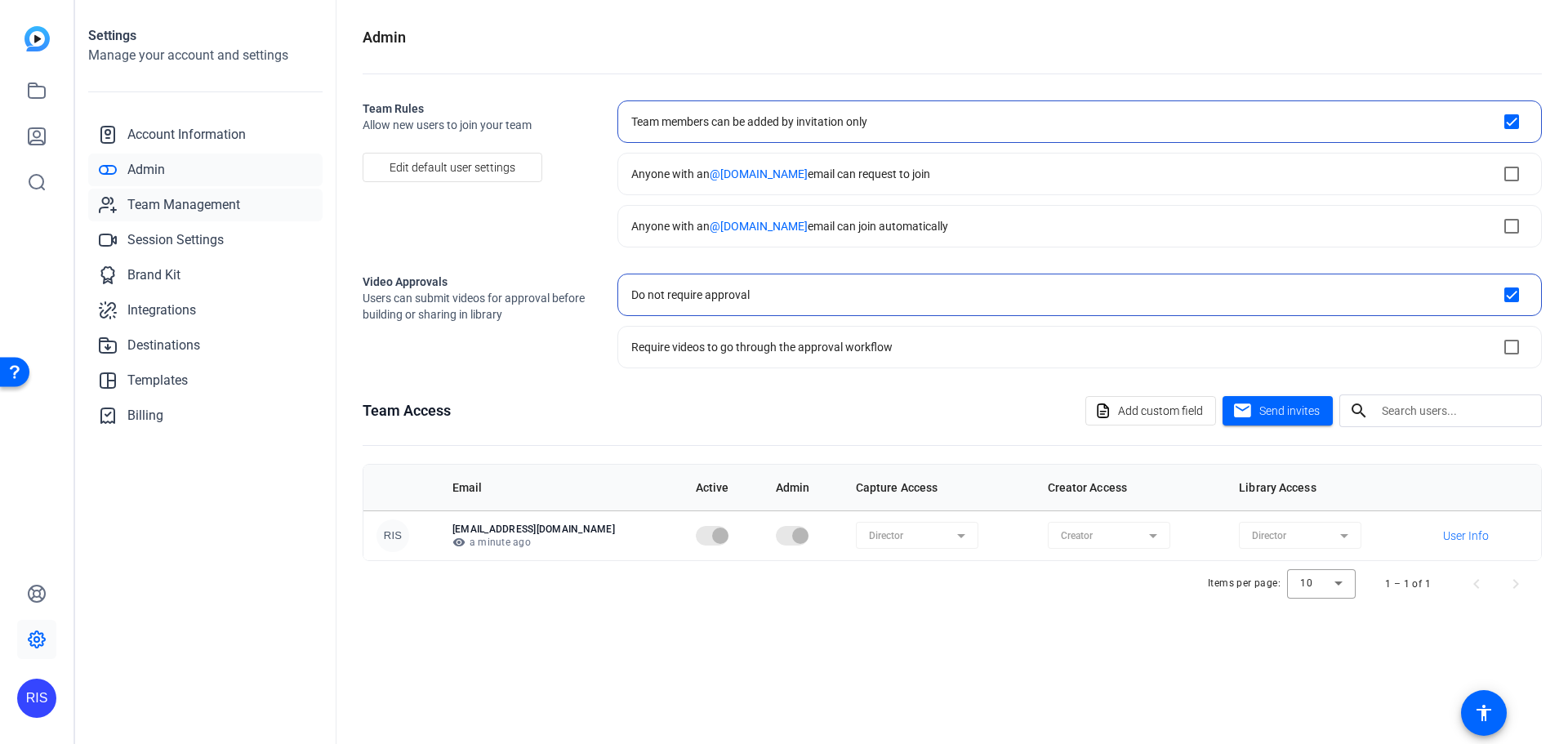
click at [169, 208] on span "Team Management" at bounding box center [184, 205] width 113 height 20
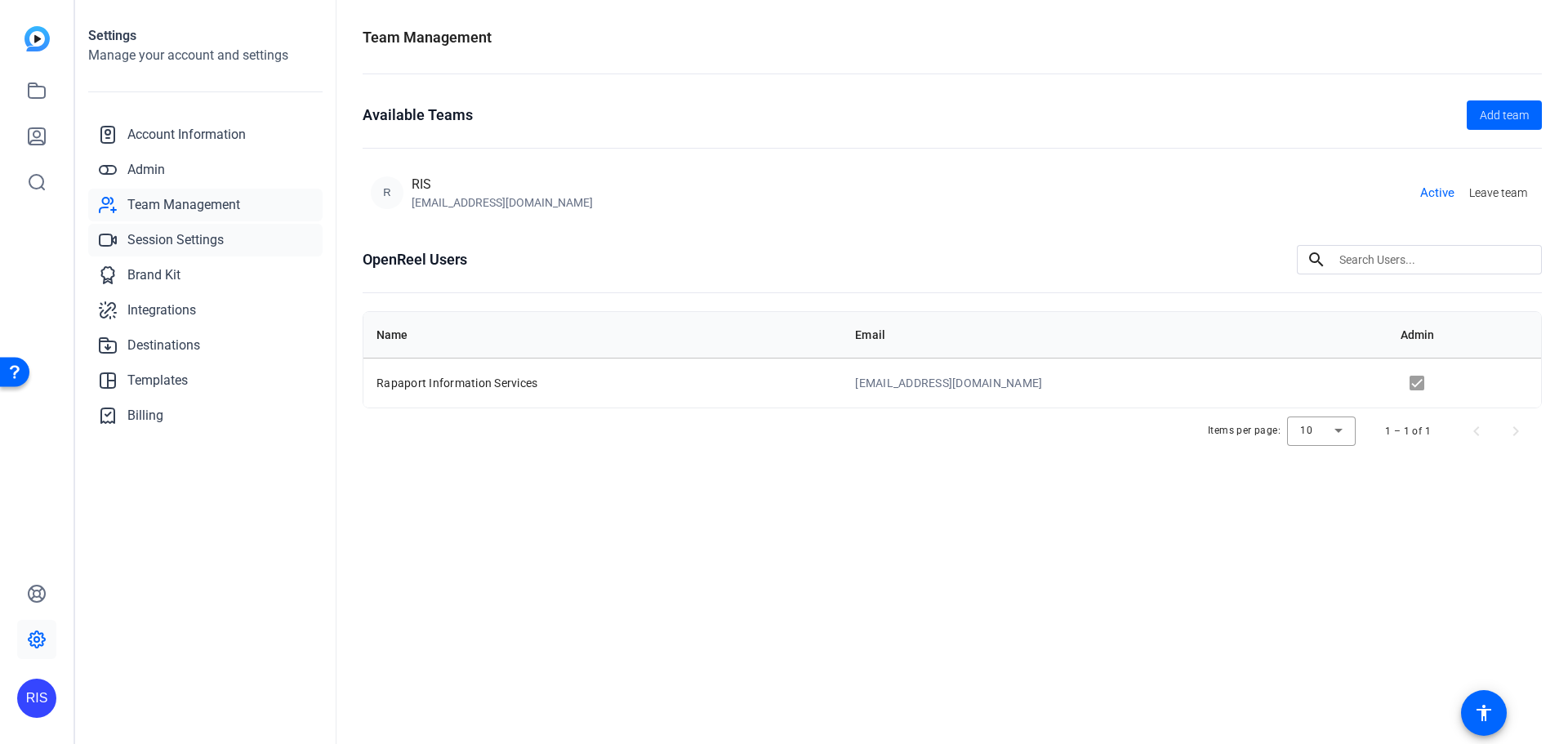
click at [166, 237] on span "Session Settings" at bounding box center [175, 240] width 96 height 20
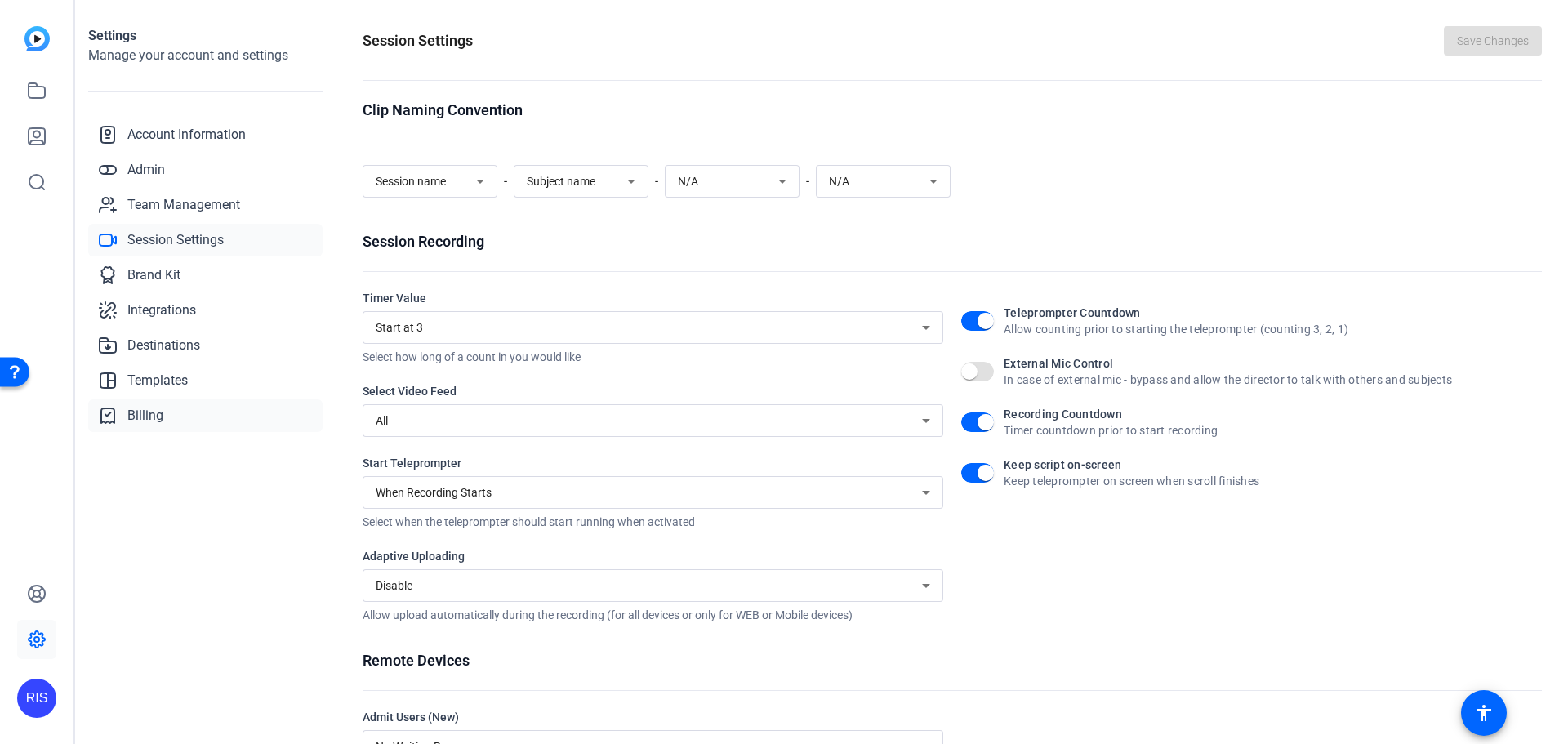
click at [144, 410] on span "Billing" at bounding box center [145, 416] width 36 height 20
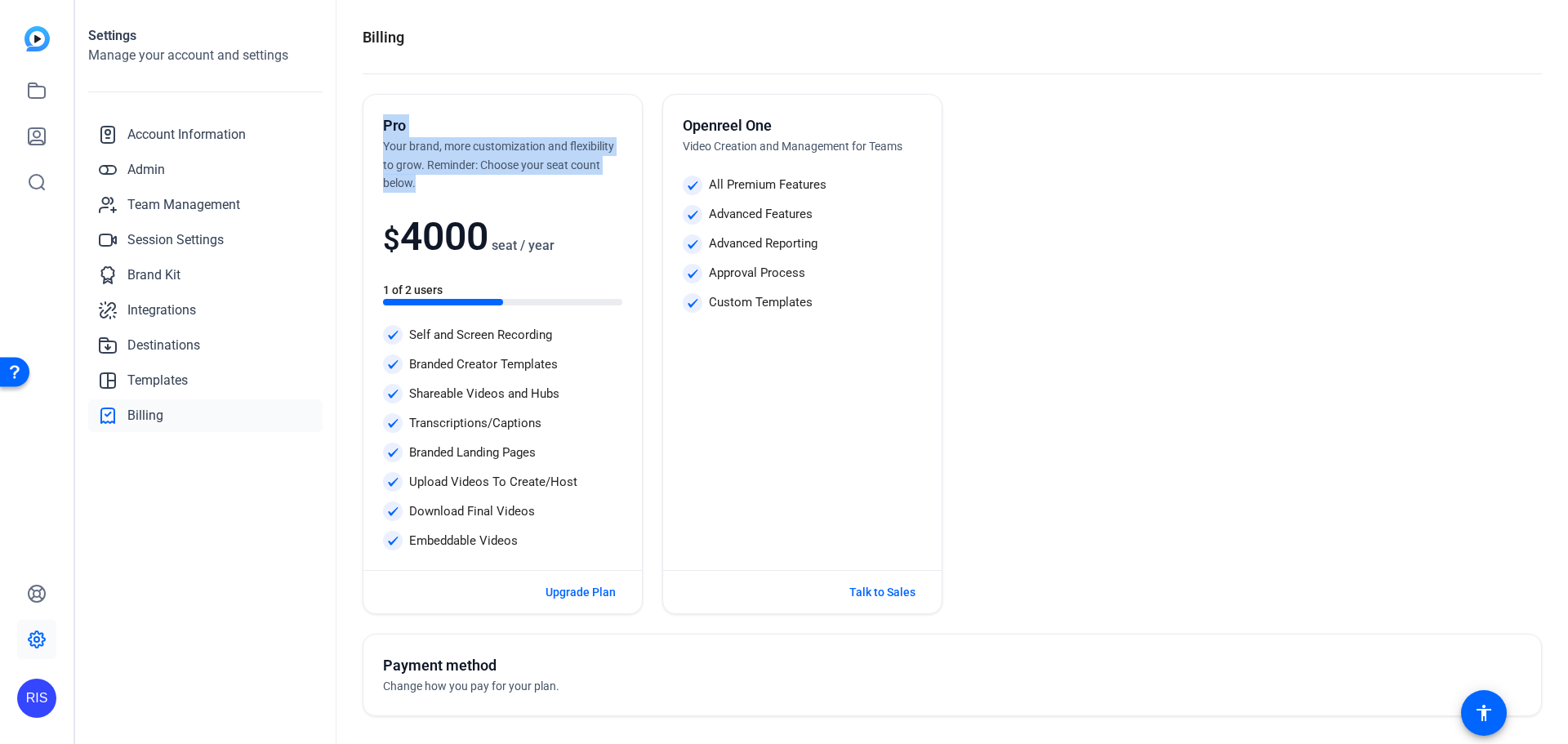
drag, startPoint x: 383, startPoint y: 124, endPoint x: 610, endPoint y: 183, distance: 234.5
click at [610, 183] on div "Pro Your brand, more customization and flexibility to grow. Reminder: Choose yo…" at bounding box center [503, 154] width 239 height 78
click at [562, 174] on div "Pro Your brand, more customization and flexibility to grow. Reminder: Choose yo…" at bounding box center [503, 154] width 239 height 78
drag, startPoint x: 417, startPoint y: 185, endPoint x: 372, endPoint y: 117, distance: 81.5
click at [372, 117] on div "Pro Your brand, more customization and flexibility to grow. Reminder: Choose yo…" at bounding box center [503, 332] width 278 height 475
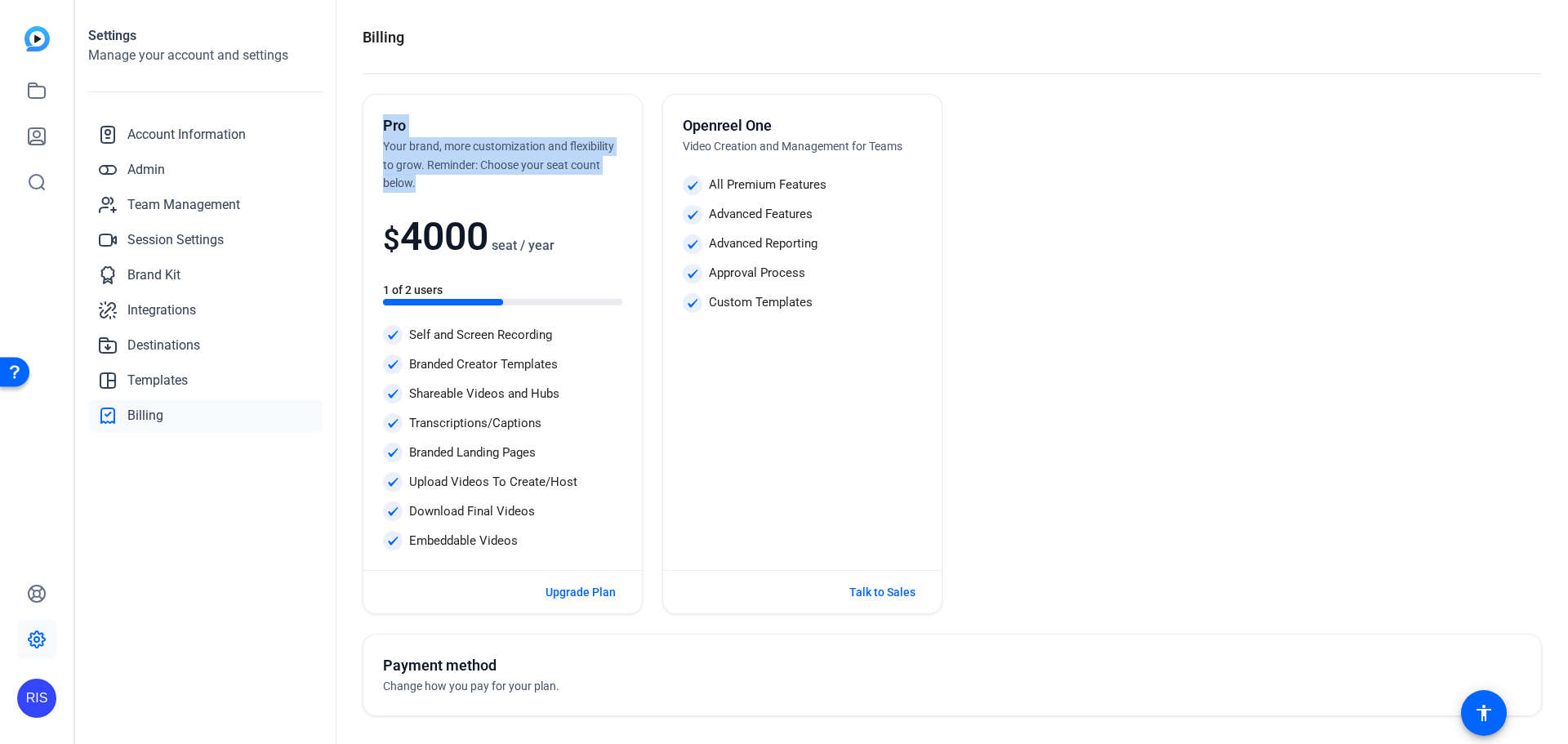
click at [421, 145] on span "Your brand, more customization and flexibility to grow. Reminder: Choose your s…" at bounding box center [498, 165] width 231 height 49
drag, startPoint x: 385, startPoint y: 124, endPoint x: 417, endPoint y: 187, distance: 70.7
click at [417, 187] on div "Pro Your brand, more customization and flexibility to grow. Reminder: Choose yo…" at bounding box center [503, 154] width 239 height 78
click at [430, 187] on div "Pro Your brand, more customization and flexibility to grow. Reminder: Choose yo…" at bounding box center [503, 154] width 239 height 78
drag, startPoint x: 416, startPoint y: 185, endPoint x: 370, endPoint y: 115, distance: 83.8
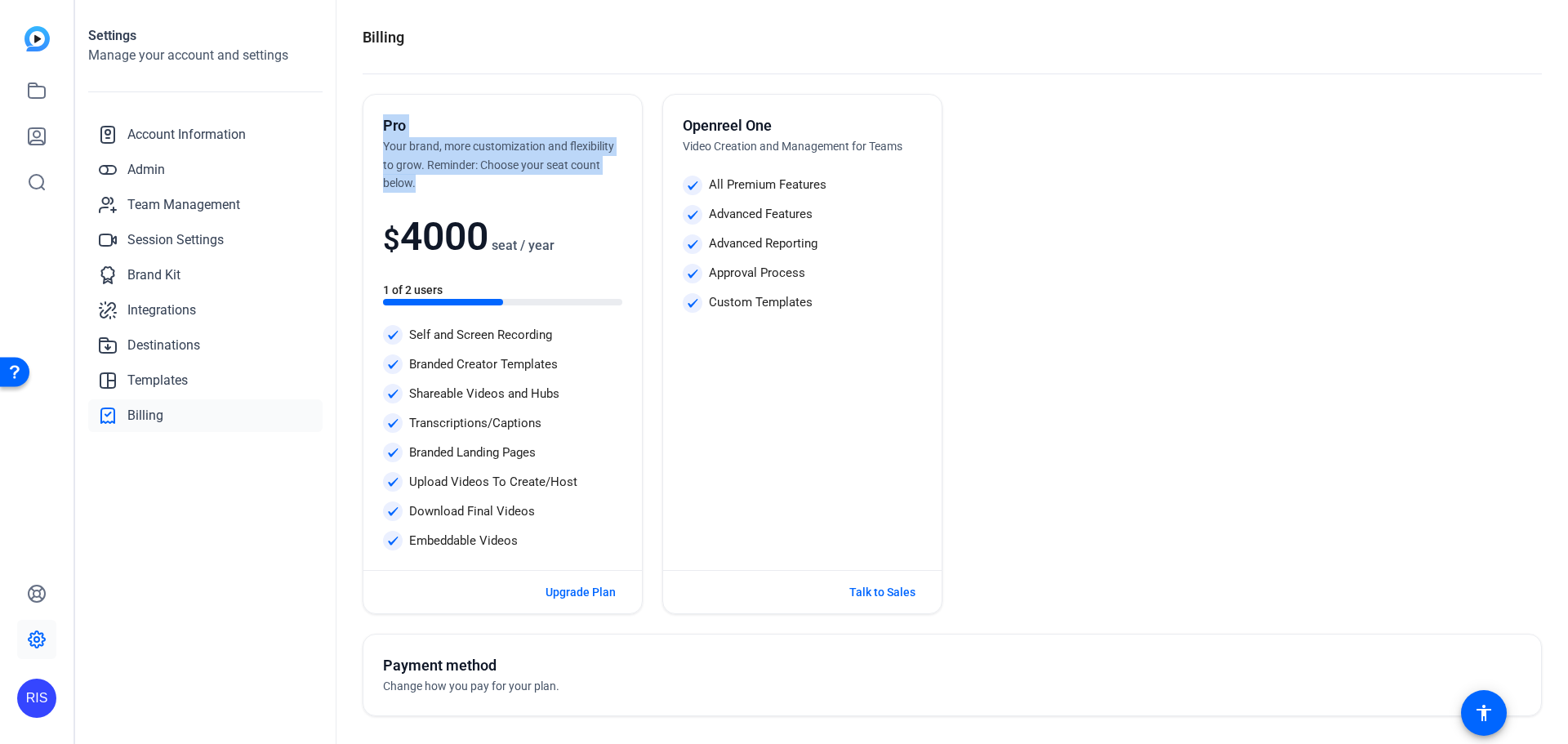
click at [370, 115] on div "Pro Your brand, more customization and flexibility to grow. Reminder: Choose yo…" at bounding box center [503, 332] width 278 height 475
click at [409, 160] on span "Your brand, more customization and flexibility to grow. Reminder: Choose your s…" at bounding box center [498, 165] width 231 height 49
click at [500, 182] on div "Pro Your brand, more customization and flexibility to grow. Reminder: Choose yo…" at bounding box center [503, 154] width 239 height 78
drag, startPoint x: 426, startPoint y: 182, endPoint x: 378, endPoint y: 123, distance: 76.1
click at [378, 123] on div "Pro Your brand, more customization and flexibility to grow. Reminder: Choose yo…" at bounding box center [503, 332] width 278 height 475
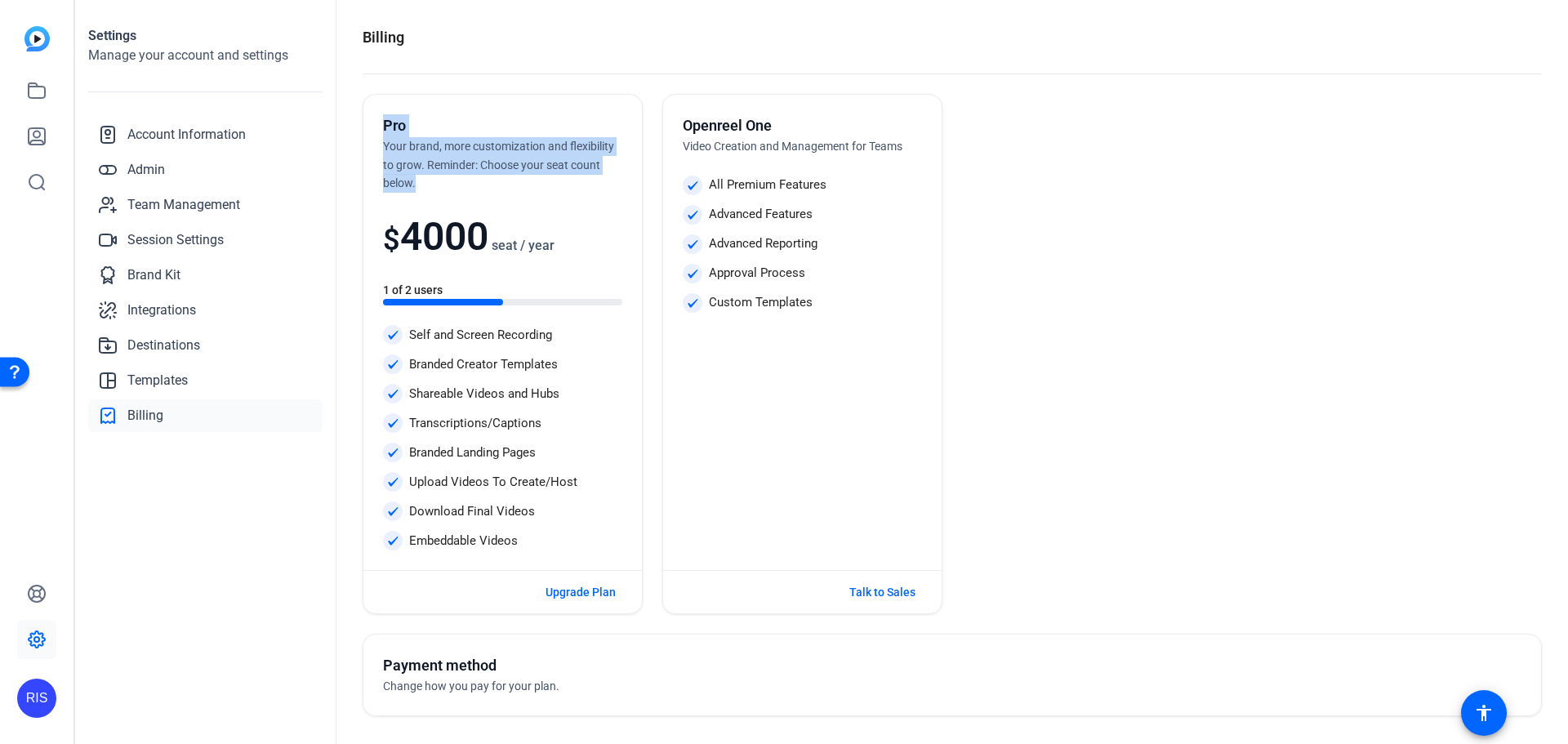
click at [390, 142] on span "Your brand, more customization and flexibility to grow. Reminder: Choose your s…" at bounding box center [498, 165] width 231 height 49
click at [570, 596] on span "Upgrade Plan" at bounding box center [580, 592] width 70 height 17
